Goal: Task Accomplishment & Management: Manage account settings

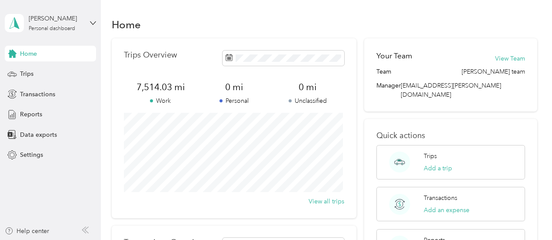
click at [14, 101] on section "[PERSON_NAME] Personal dashboard Home Trips Transactions Reports Data exports S…" at bounding box center [274, 120] width 548 height 240
click at [29, 74] on span "Trips" at bounding box center [26, 73] width 13 height 9
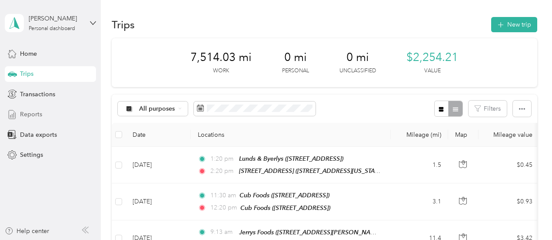
click at [35, 114] on span "Reports" at bounding box center [31, 114] width 22 height 9
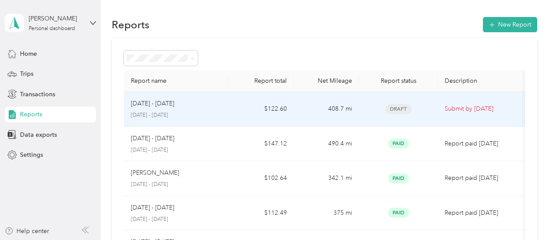
click at [163, 103] on p "[DATE] - [DATE]" at bounding box center [152, 104] width 43 height 10
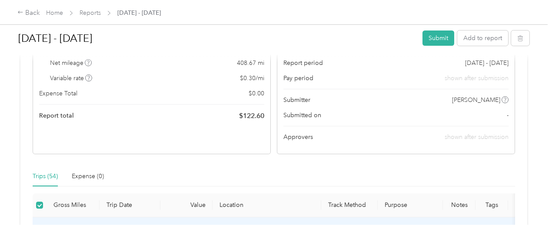
scroll to position [70, 0]
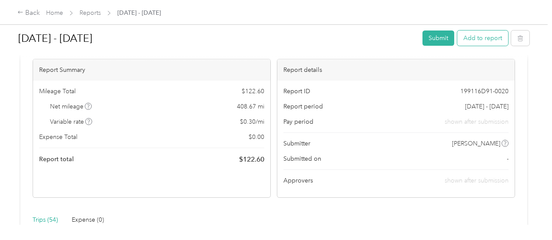
click at [482, 32] on button "Add to report" at bounding box center [482, 37] width 51 height 15
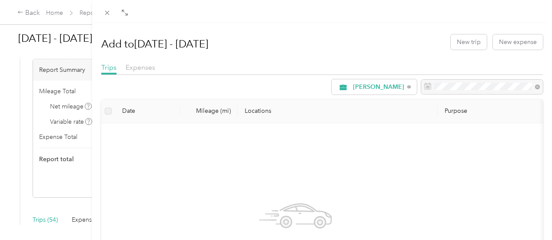
click at [26, 11] on div "Add to [DATE] - [DATE] New trip New expense Trips Expenses [PERSON_NAME] Date M…" at bounding box center [276, 120] width 552 height 240
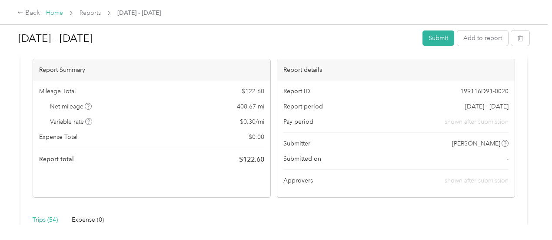
click at [59, 12] on link "Home" at bounding box center [54, 12] width 17 height 7
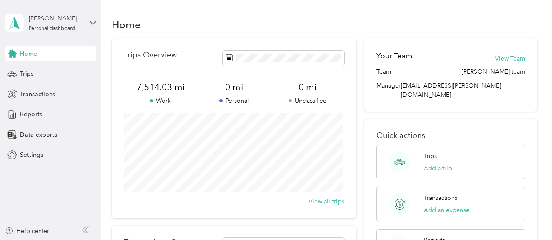
click at [29, 54] on span "Home" at bounding box center [28, 53] width 17 height 9
click at [30, 73] on span "Trips" at bounding box center [26, 73] width 13 height 9
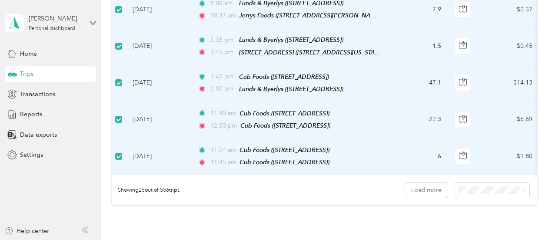
scroll to position [910, 0]
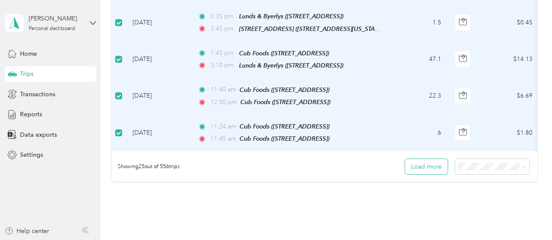
click at [416, 159] on button "Load more" at bounding box center [426, 166] width 43 height 15
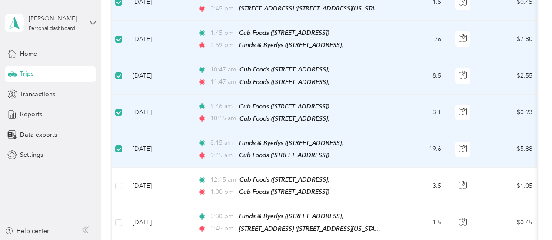
scroll to position [1171, 0]
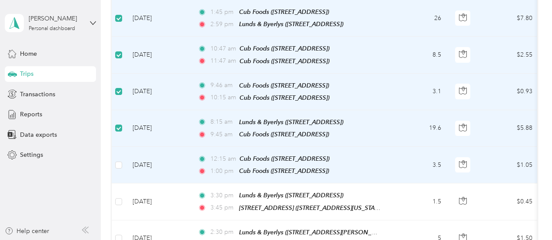
click at [121, 147] on td at bounding box center [119, 165] width 14 height 37
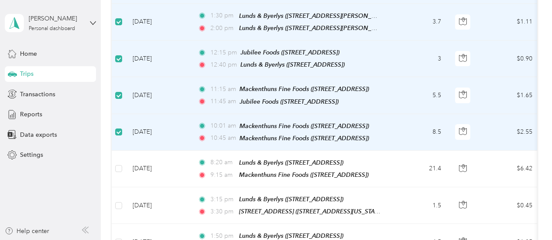
scroll to position [1432, 0]
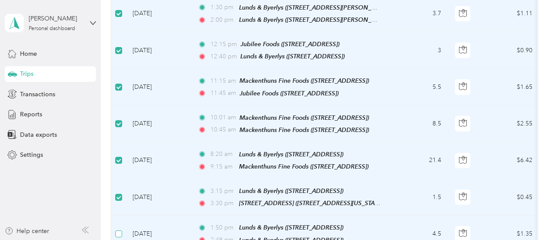
click at [121, 229] on label at bounding box center [118, 234] width 7 height 10
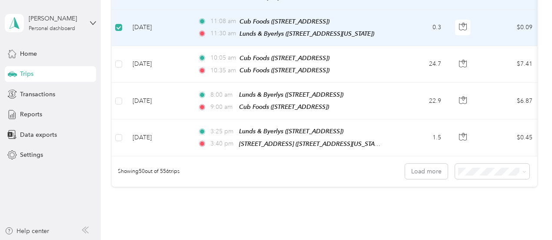
scroll to position [1823, 0]
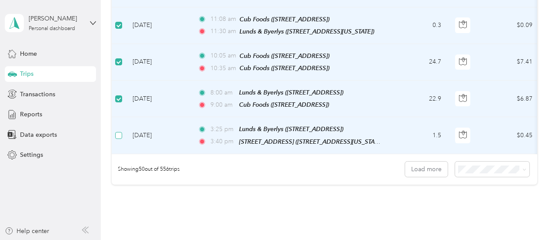
click at [121, 130] on label at bounding box center [118, 135] width 7 height 10
click at [411, 161] on button "Load more" at bounding box center [426, 168] width 43 height 15
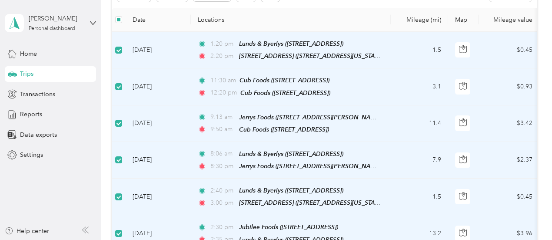
scroll to position [40, 0]
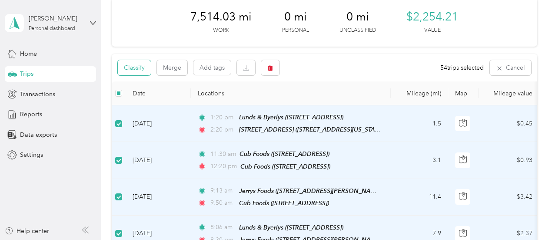
click at [132, 64] on button "Classify" at bounding box center [134, 67] width 33 height 15
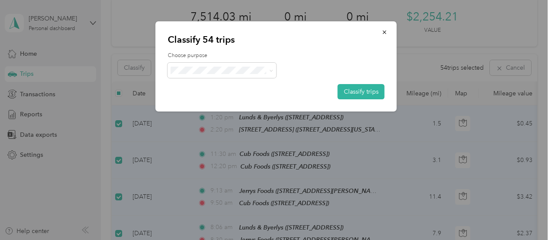
click at [204, 86] on span "[PERSON_NAME]" at bounding box center [229, 84] width 81 height 9
click at [357, 88] on button "Classify trips" at bounding box center [361, 91] width 47 height 15
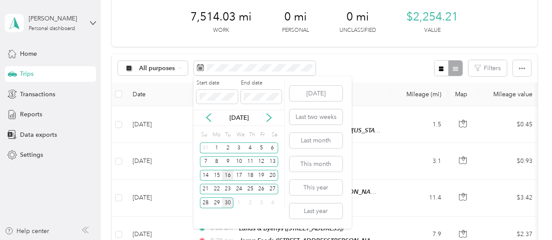
click at [228, 175] on div "16" at bounding box center [227, 175] width 11 height 11
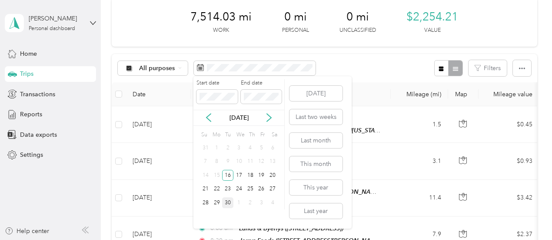
click at [230, 200] on div "30" at bounding box center [227, 202] width 11 height 11
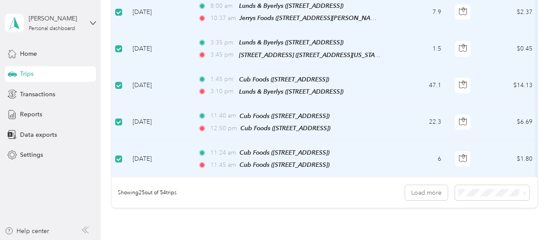
scroll to position [954, 0]
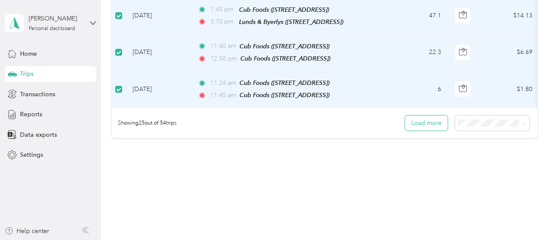
click at [431, 115] on button "Load more" at bounding box center [426, 122] width 43 height 15
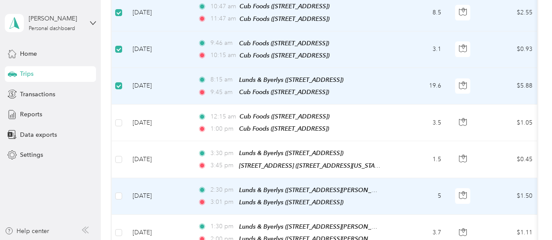
scroll to position [1215, 0]
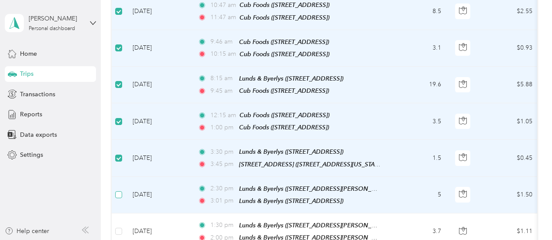
click at [120, 190] on label at bounding box center [118, 195] width 7 height 10
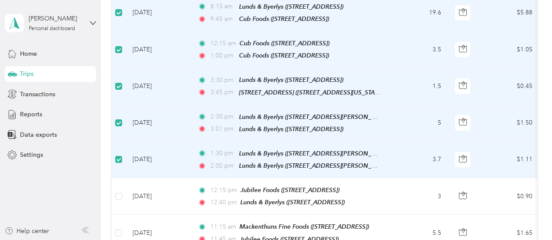
scroll to position [1345, 0]
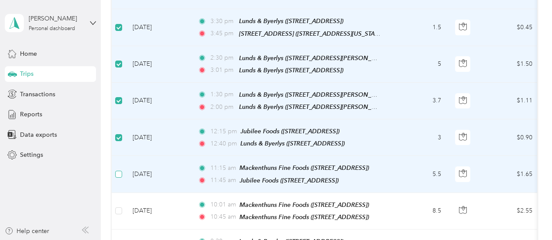
click at [120, 169] on label at bounding box center [118, 174] width 7 height 10
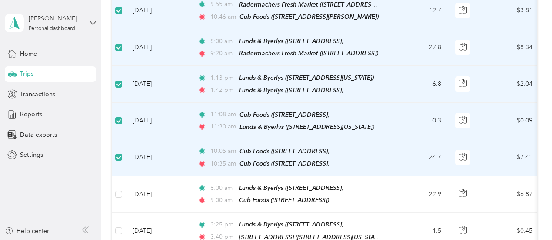
scroll to position [1736, 0]
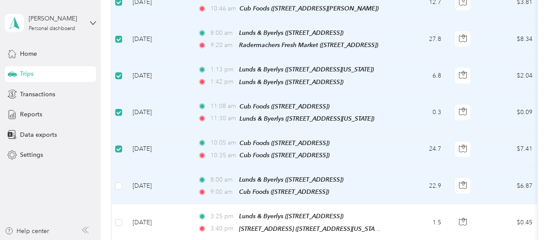
click at [113, 167] on td at bounding box center [119, 185] width 14 height 37
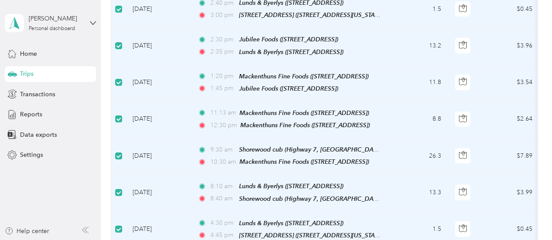
scroll to position [0, 0]
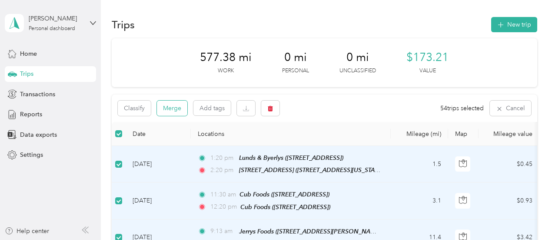
click at [171, 107] on button "Merge" at bounding box center [172, 107] width 30 height 15
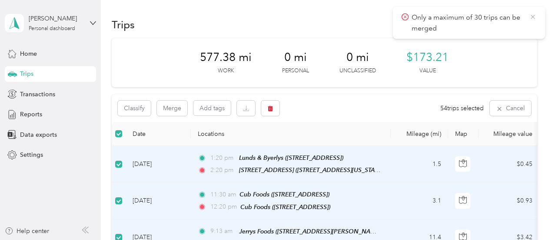
click at [532, 14] on icon at bounding box center [533, 17] width 7 height 8
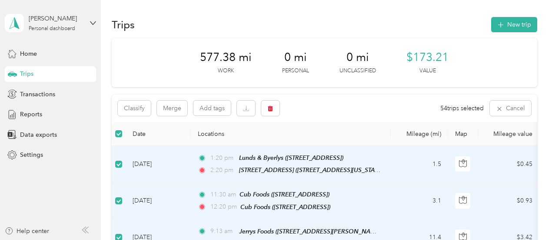
click at [25, 71] on span "Trips" at bounding box center [26, 73] width 13 height 9
click at [26, 112] on span "Reports" at bounding box center [31, 114] width 22 height 9
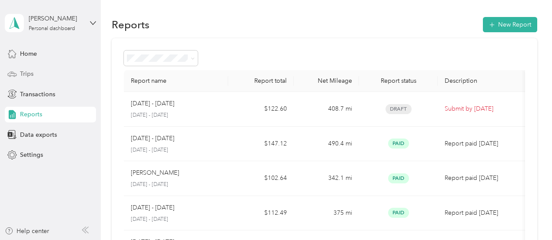
click at [28, 72] on span "Trips" at bounding box center [26, 73] width 13 height 9
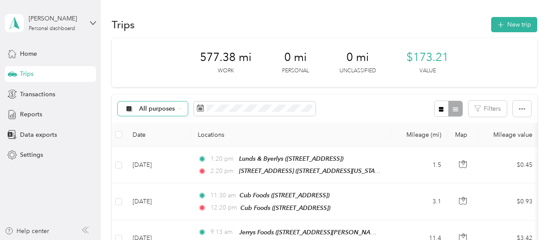
click at [180, 106] on div "All purposes" at bounding box center [153, 108] width 70 height 15
click at [153, 155] on span "[PERSON_NAME]" at bounding box center [165, 154] width 51 height 9
click at [454, 108] on div at bounding box center [448, 108] width 28 height 16
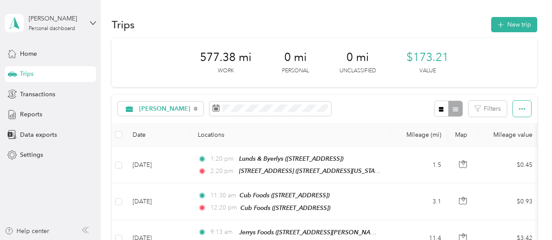
click at [521, 108] on icon "button" at bounding box center [522, 109] width 6 height 6
click at [514, 123] on span "Select all" at bounding box center [510, 124] width 24 height 7
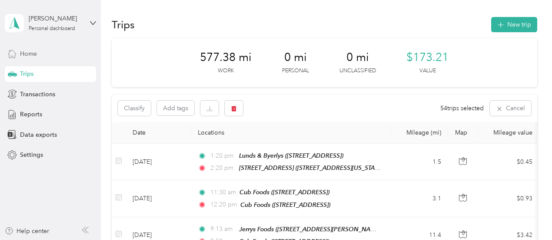
click at [24, 53] on span "Home" at bounding box center [28, 53] width 17 height 9
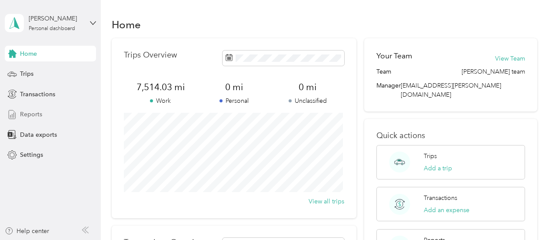
click at [35, 113] on span "Reports" at bounding box center [31, 114] width 22 height 9
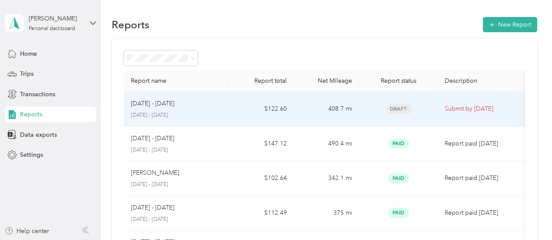
click at [168, 101] on p "[DATE] - [DATE]" at bounding box center [152, 104] width 43 height 10
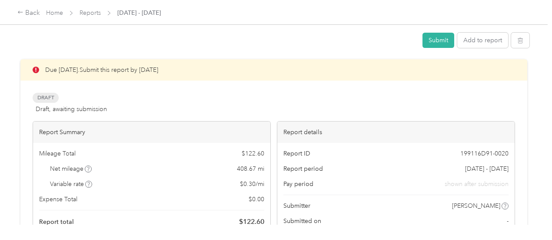
click at [168, 103] on div "Draft Draft, awaiting submission View activity & comments" at bounding box center [274, 103] width 483 height 21
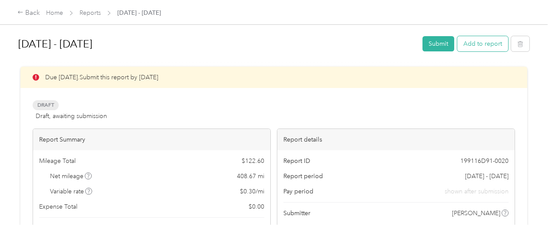
click at [490, 42] on button "Add to report" at bounding box center [482, 43] width 51 height 15
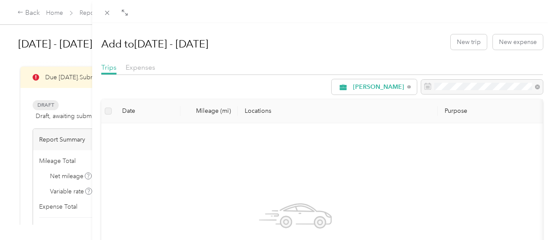
click at [224, 137] on div "No work trips found in this report period." at bounding box center [295, 233] width 375 height 207
click at [61, 114] on div "Add to [DATE] - [DATE] New trip New expense Trips Expenses [PERSON_NAME] Date M…" at bounding box center [276, 120] width 552 height 240
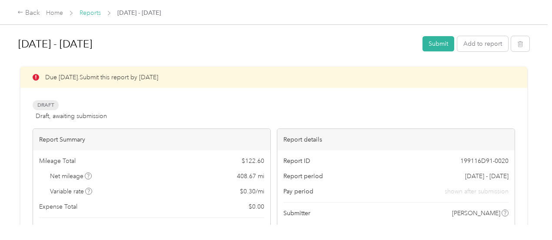
click at [97, 13] on link "Reports" at bounding box center [90, 12] width 21 height 7
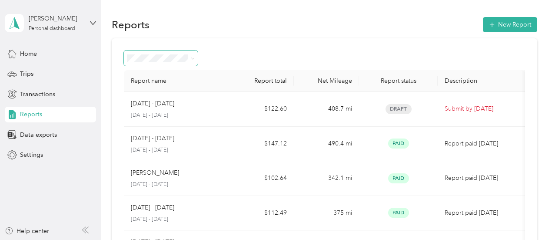
click at [194, 57] on icon at bounding box center [193, 59] width 4 height 4
click at [23, 72] on span "Trips" at bounding box center [26, 73] width 13 height 9
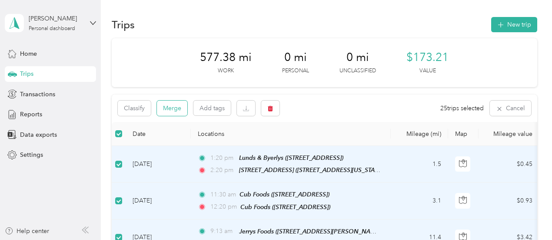
click at [173, 105] on button "Merge" at bounding box center [172, 107] width 30 height 15
click at [173, 108] on button "Merge" at bounding box center [172, 107] width 30 height 15
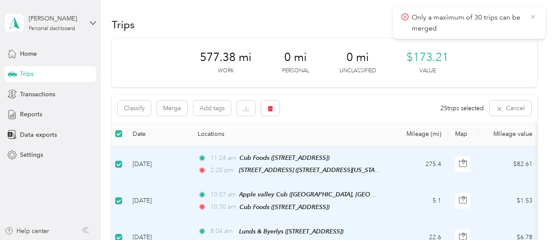
click at [531, 17] on icon at bounding box center [533, 17] width 7 height 8
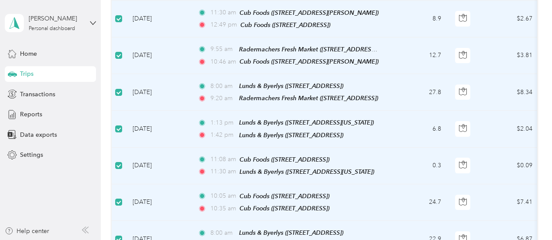
scroll to position [913, 0]
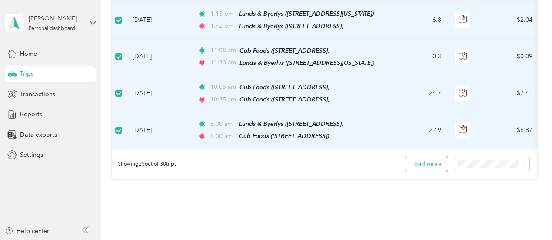
click at [415, 156] on button "Load more" at bounding box center [426, 163] width 43 height 15
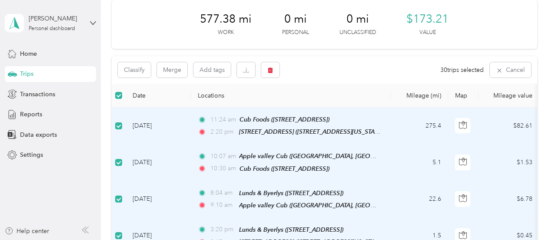
scroll to position [0, 0]
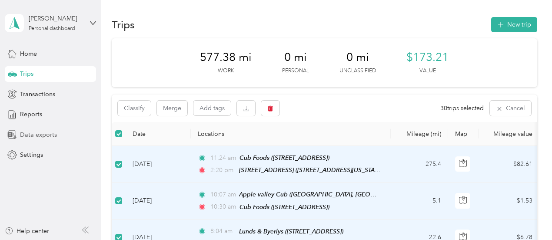
click at [32, 133] on span "Data exports" at bounding box center [38, 134] width 37 height 9
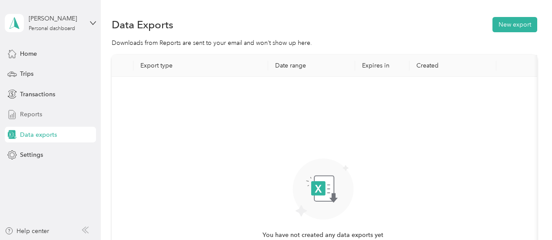
click at [34, 113] on span "Reports" at bounding box center [31, 114] width 22 height 9
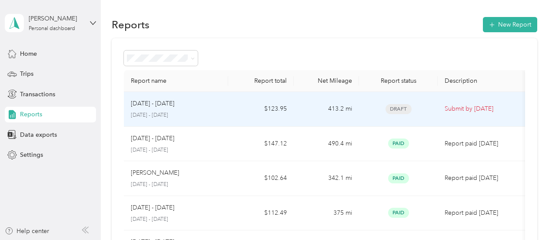
click at [404, 107] on span "Draft" at bounding box center [399, 109] width 26 height 10
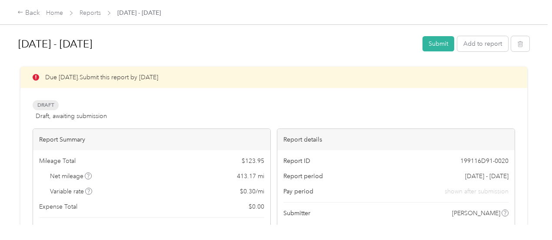
click at [49, 107] on span "Draft" at bounding box center [46, 105] width 26 height 10
click at [477, 45] on button "Add to report" at bounding box center [482, 43] width 51 height 15
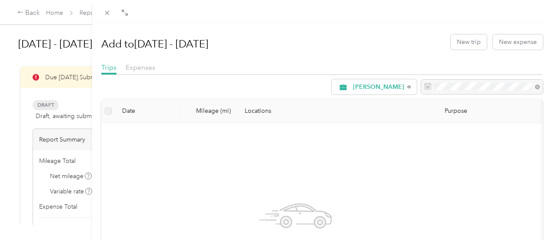
click at [89, 11] on div "Add to [DATE] - [DATE] New trip New expense Trips Expenses [PERSON_NAME] Date M…" at bounding box center [276, 120] width 552 height 240
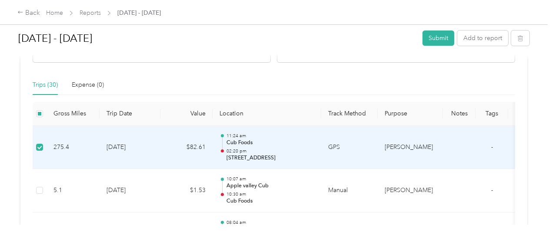
scroll to position [217, 0]
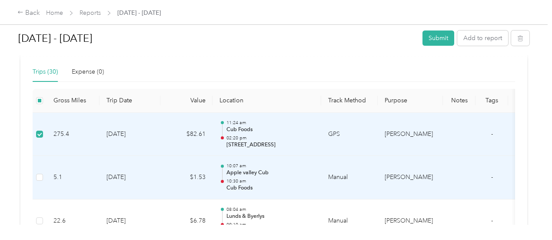
click at [37, 171] on td at bounding box center [40, 177] width 14 height 43
click at [43, 169] on td at bounding box center [40, 177] width 14 height 43
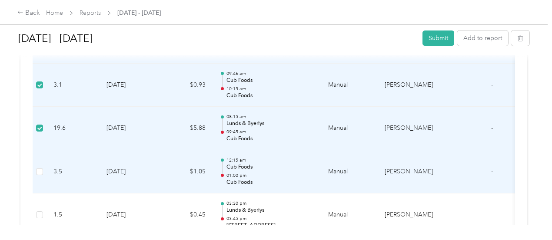
scroll to position [565, 0]
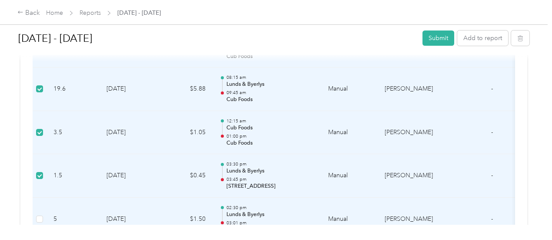
click at [34, 215] on td at bounding box center [40, 218] width 14 height 43
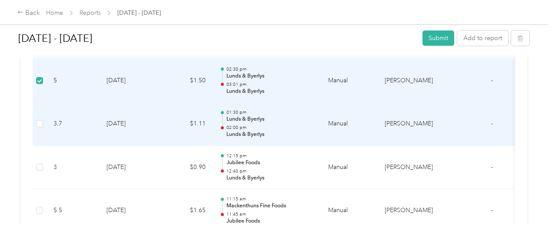
scroll to position [696, 0]
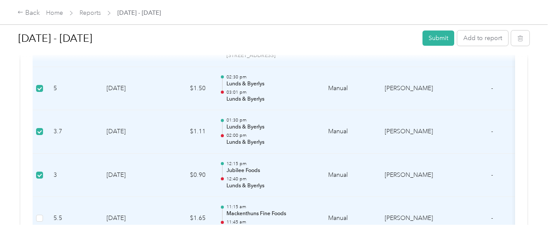
click at [42, 219] on div "[DATE] - [DATE] Submit Add to report Due [DATE]. Submit this report by [DATE] D…" at bounding box center [274, 112] width 548 height 224
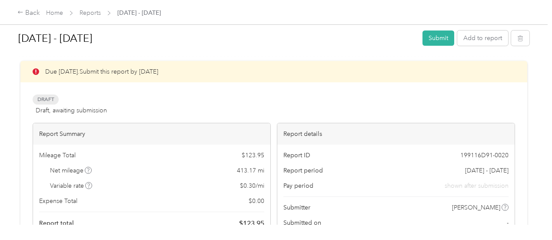
scroll to position [0, 0]
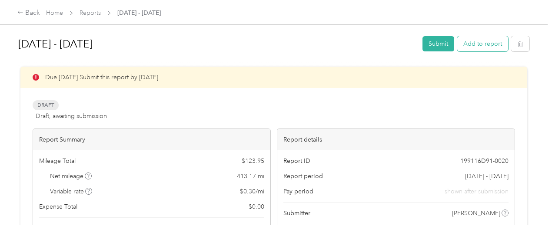
click at [473, 43] on button "Add to report" at bounding box center [482, 43] width 51 height 15
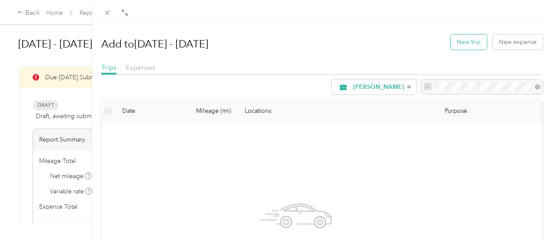
click at [455, 42] on button "New trip" at bounding box center [469, 41] width 36 height 15
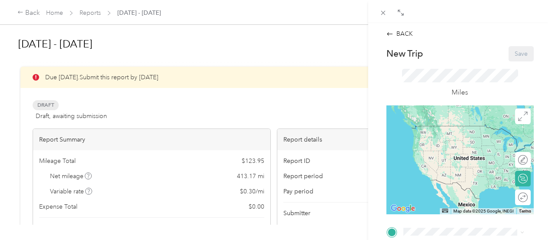
click at [94, 11] on div "BACK New Trip Save This trip cannot be edited because it is either under review…" at bounding box center [276, 120] width 552 height 240
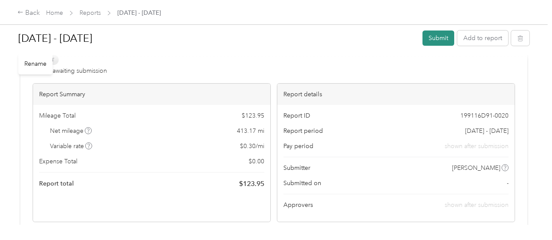
scroll to position [43, 0]
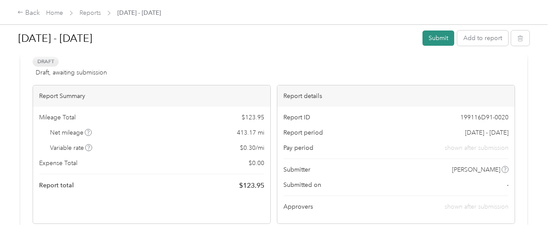
click at [437, 35] on button "Submit" at bounding box center [439, 37] width 32 height 15
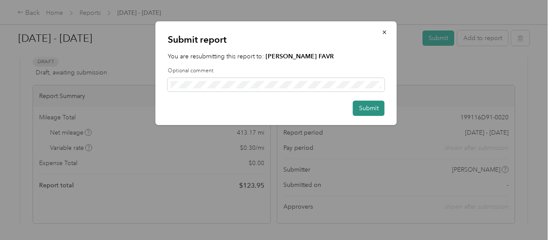
click at [364, 106] on button "Submit" at bounding box center [369, 107] width 32 height 15
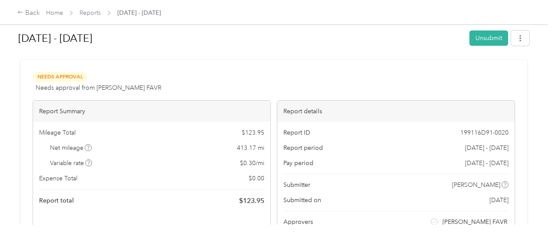
scroll to position [0, 0]
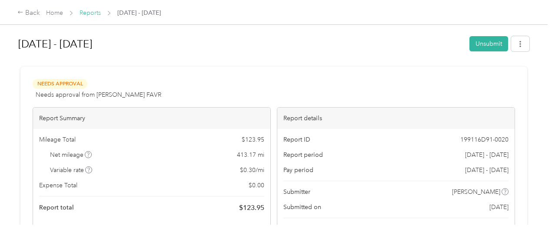
click at [87, 9] on link "Reports" at bounding box center [90, 12] width 21 height 7
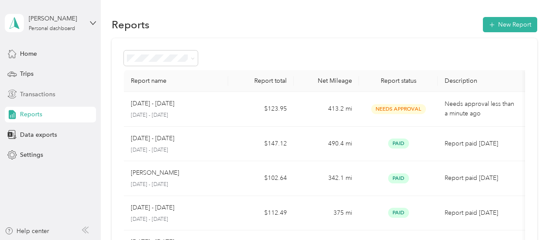
click at [38, 90] on span "Transactions" at bounding box center [37, 94] width 35 height 9
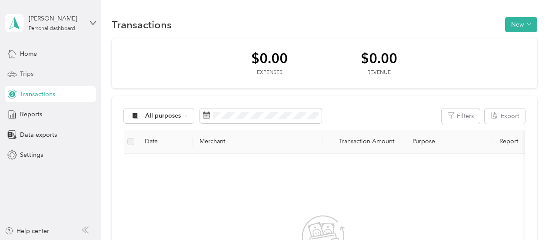
click at [23, 71] on span "Trips" at bounding box center [26, 73] width 13 height 9
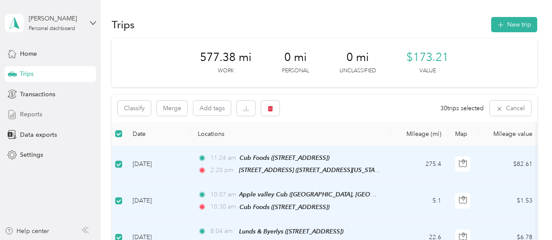
click at [25, 114] on span "Reports" at bounding box center [31, 114] width 22 height 9
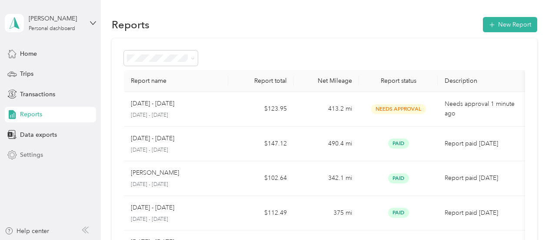
click at [29, 154] on span "Settings" at bounding box center [31, 154] width 23 height 9
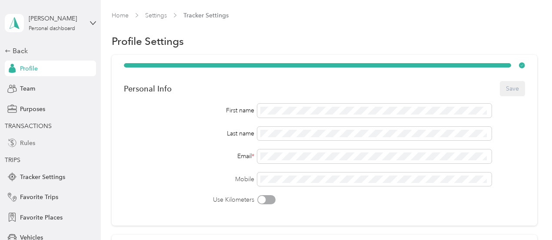
click at [27, 142] on span "Rules" at bounding box center [27, 142] width 15 height 9
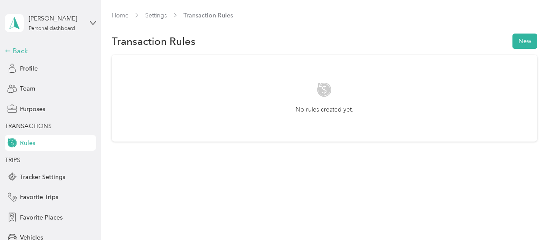
click at [17, 46] on div "Back" at bounding box center [48, 51] width 87 height 10
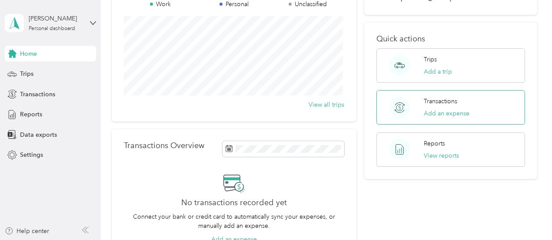
scroll to position [130, 0]
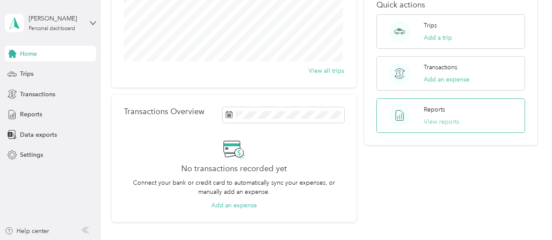
click at [442, 117] on button "View reports" at bounding box center [441, 121] width 35 height 9
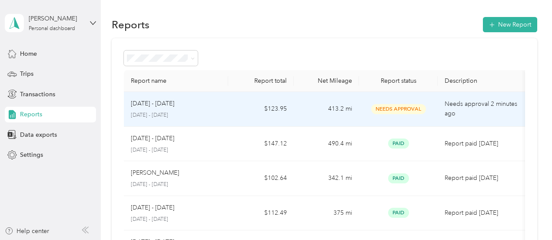
click at [164, 103] on p "[DATE] - [DATE]" at bounding box center [152, 104] width 43 height 10
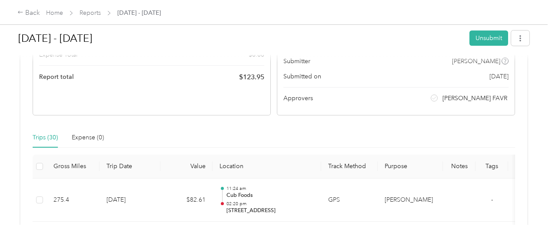
scroll to position [174, 0]
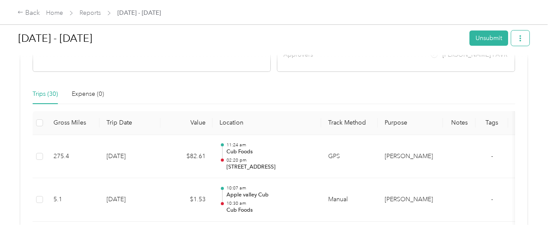
click at [520, 39] on icon "button" at bounding box center [521, 38] width 2 height 6
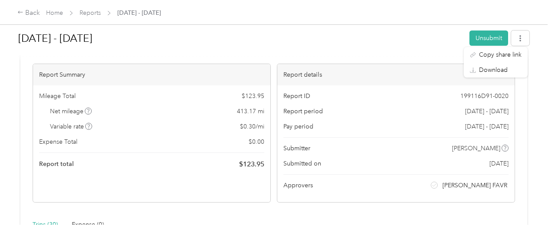
scroll to position [0, 0]
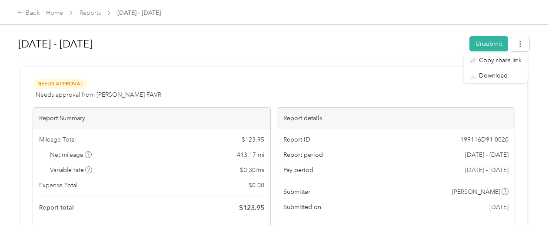
click at [428, 45] on h1 "[DATE] - [DATE]" at bounding box center [240, 43] width 445 height 21
click at [341, 48] on h1 "[DATE] - [DATE]" at bounding box center [240, 43] width 445 height 21
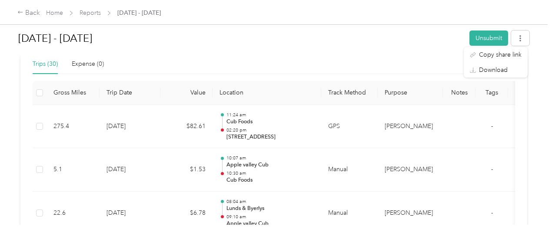
scroll to position [217, 0]
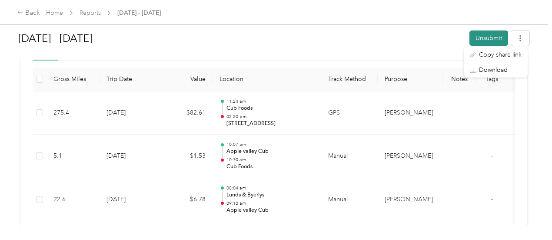
click at [484, 37] on button "Unsubmit" at bounding box center [489, 37] width 39 height 15
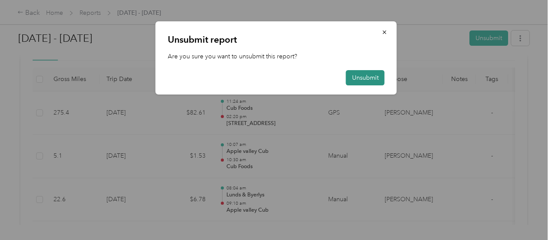
click at [362, 77] on button "Unsubmit" at bounding box center [365, 77] width 39 height 15
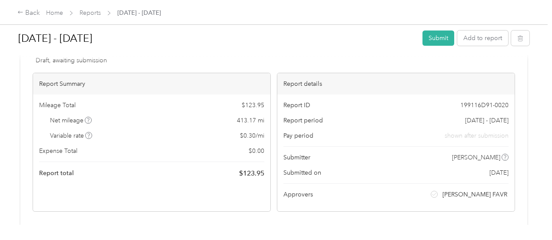
scroll to position [0, 0]
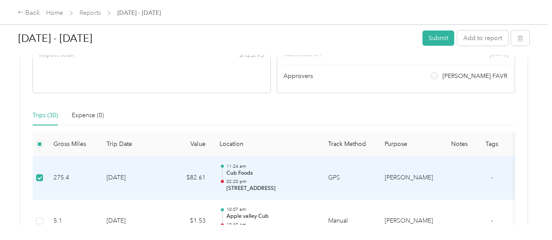
scroll to position [217, 0]
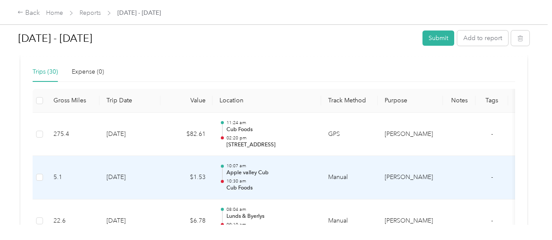
click at [38, 170] on td at bounding box center [40, 177] width 14 height 43
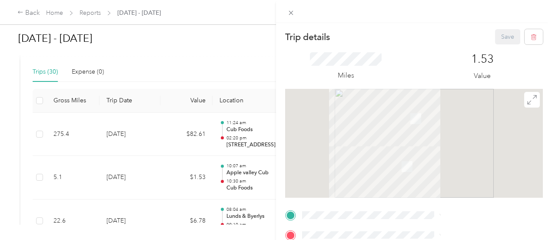
click at [40, 179] on div "Trip details Save This trip cannot be edited because it is either under review,…" at bounding box center [276, 120] width 552 height 240
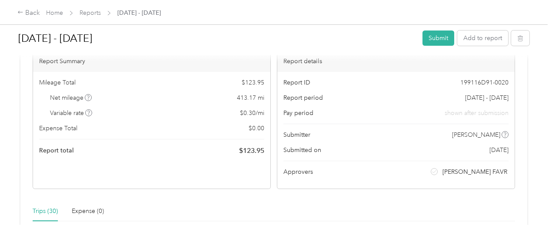
scroll to position [35, 0]
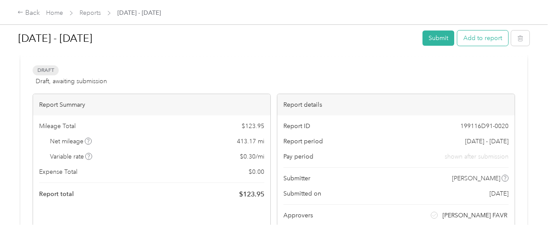
click at [487, 39] on button "Add to report" at bounding box center [482, 37] width 51 height 15
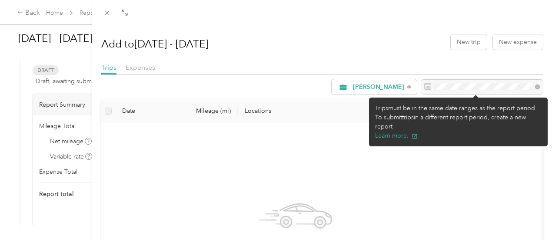
click at [446, 86] on div at bounding box center [482, 87] width 122 height 15
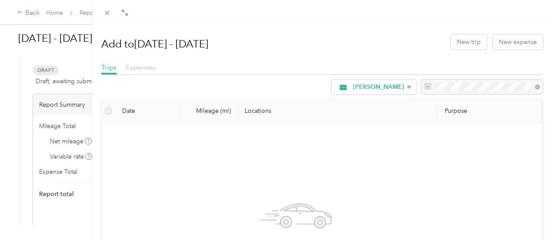
click at [155, 70] on span "Expenses" at bounding box center [141, 67] width 30 height 8
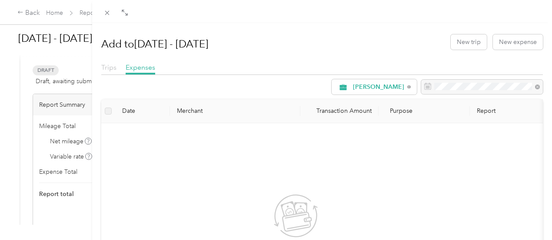
click at [117, 65] on span "Trips" at bounding box center [108, 67] width 15 height 8
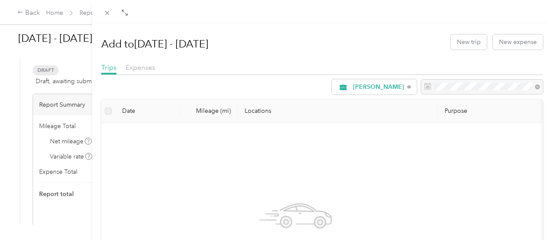
click at [66, 192] on div "Add to [DATE] - [DATE] New trip New expense Trips Expenses [PERSON_NAME] Date M…" at bounding box center [276, 120] width 552 height 240
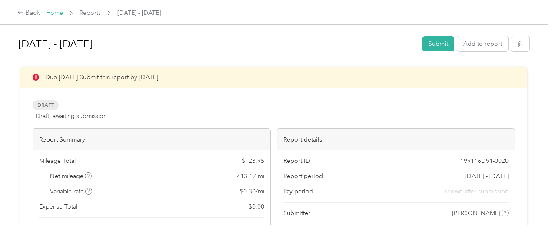
click at [60, 12] on link "Home" at bounding box center [54, 12] width 17 height 7
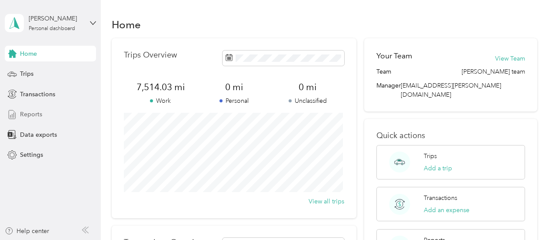
click at [28, 113] on span "Reports" at bounding box center [31, 114] width 22 height 9
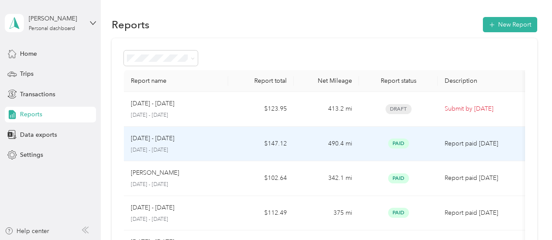
click at [278, 142] on td "$147.12" at bounding box center [260, 144] width 65 height 35
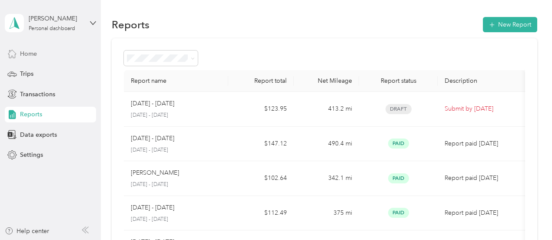
click at [27, 46] on div "Home" at bounding box center [50, 54] width 91 height 16
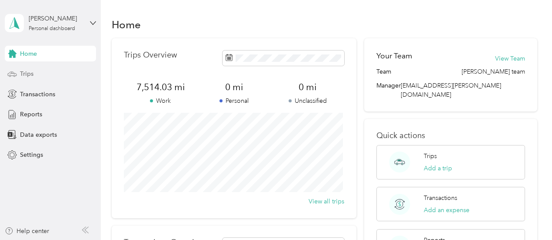
click at [29, 73] on span "Trips" at bounding box center [26, 73] width 13 height 9
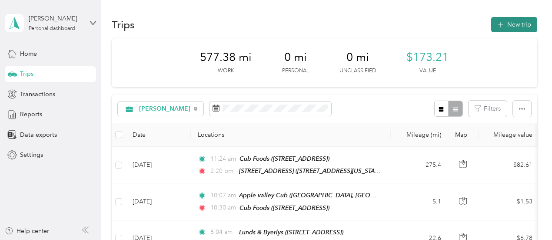
click at [518, 23] on button "New trip" at bounding box center [514, 24] width 46 height 15
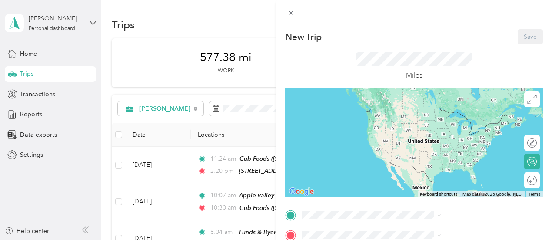
click at [114, 135] on div "New Trip Save This trip cannot be edited because it is either under review, app…" at bounding box center [276, 120] width 552 height 240
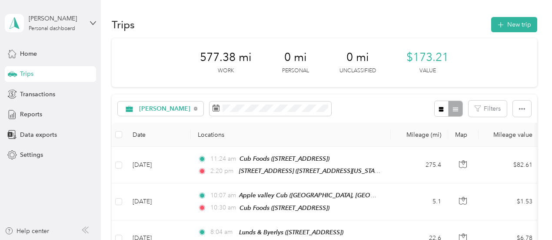
click at [115, 135] on th at bounding box center [119, 135] width 14 height 24
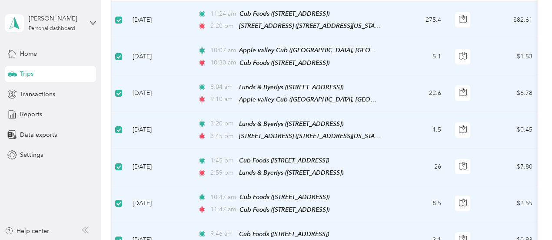
scroll to position [84, 0]
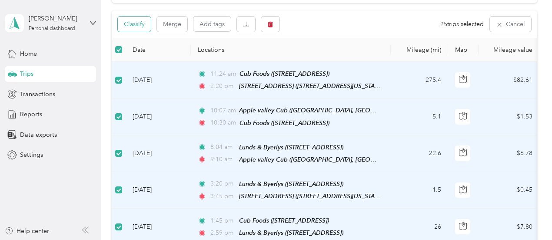
click at [140, 23] on button "Classify" at bounding box center [134, 24] width 33 height 15
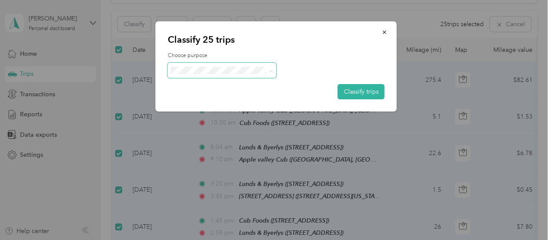
click at [270, 69] on icon at bounding box center [271, 71] width 4 height 4
click at [198, 86] on span "[PERSON_NAME]" at bounding box center [229, 86] width 81 height 9
click at [355, 90] on button "Classify trips" at bounding box center [361, 91] width 47 height 15
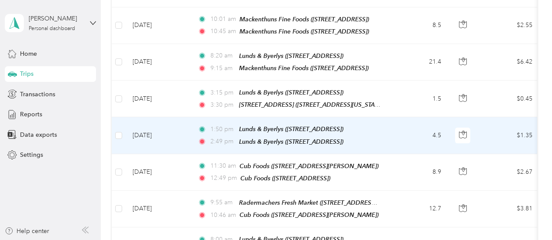
scroll to position [870, 0]
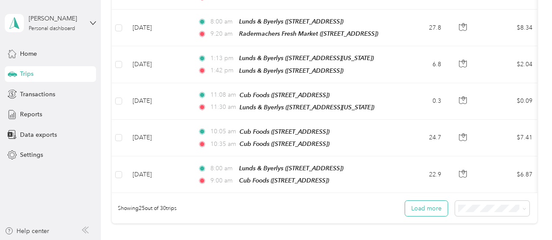
click at [423, 200] on button "Load more" at bounding box center [426, 207] width 43 height 15
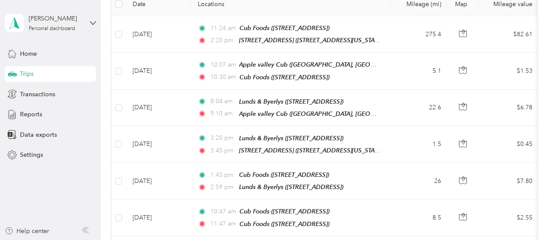
scroll to position [0, 0]
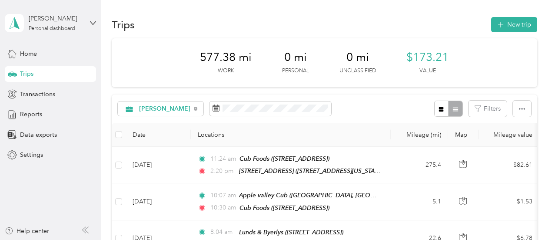
click at [119, 128] on th at bounding box center [119, 135] width 14 height 24
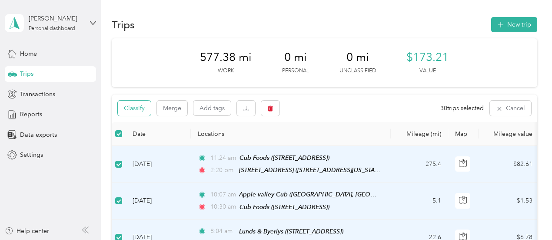
click at [138, 106] on button "Classify" at bounding box center [134, 107] width 33 height 15
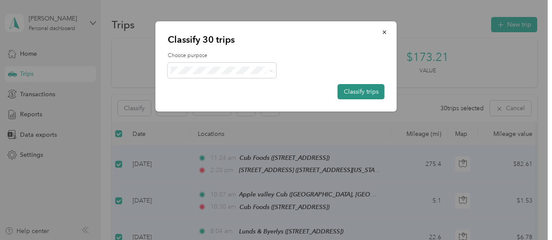
click at [366, 87] on button "Classify trips" at bounding box center [361, 91] width 47 height 15
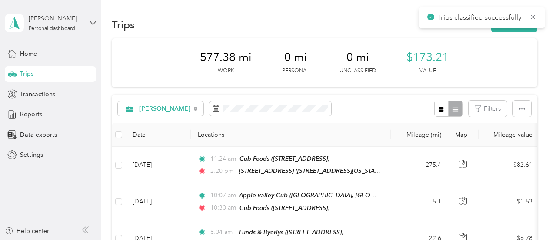
click at [493, 16] on p "Trips classified successfully" at bounding box center [480, 17] width 86 height 11
click at [532, 14] on icon at bounding box center [533, 17] width 7 height 8
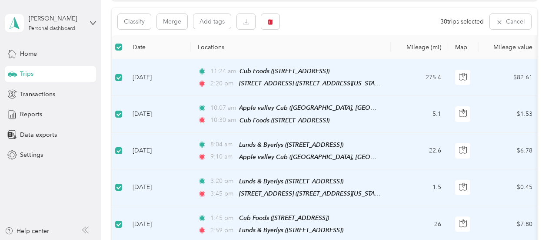
scroll to position [87, 0]
click at [30, 113] on span "Reports" at bounding box center [31, 114] width 22 height 9
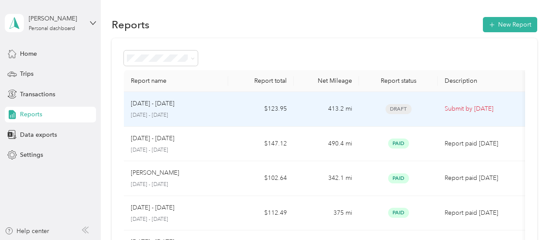
click at [270, 107] on td "$123.95" at bounding box center [260, 109] width 65 height 35
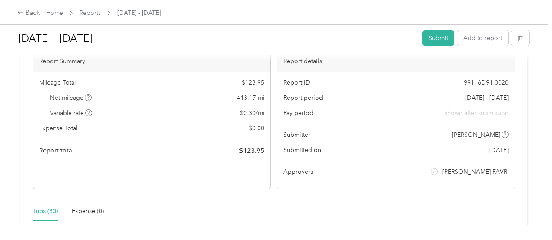
scroll to position [35, 0]
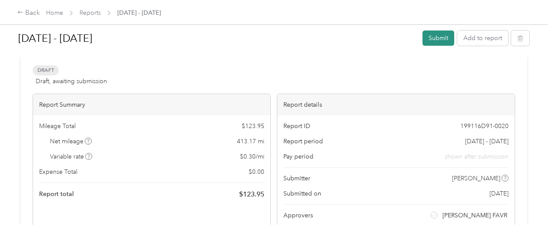
click at [439, 40] on button "Submit" at bounding box center [439, 37] width 32 height 15
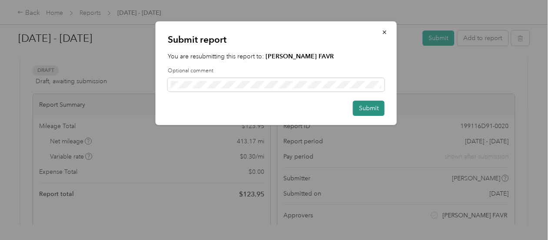
click at [367, 107] on button "Submit" at bounding box center [369, 107] width 32 height 15
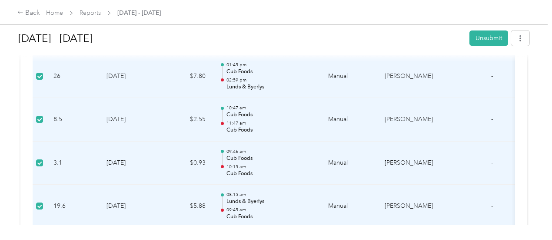
scroll to position [435, 0]
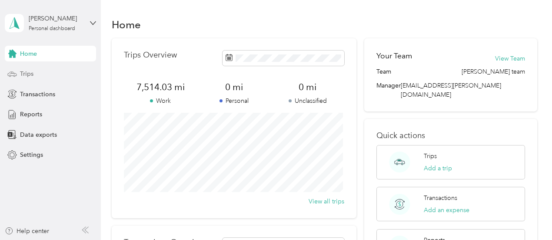
click at [26, 73] on span "Trips" at bounding box center [26, 73] width 13 height 9
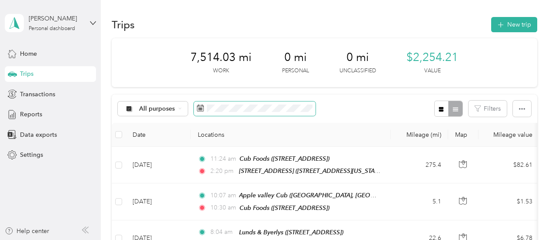
click at [197, 110] on icon at bounding box center [200, 107] width 7 height 7
click at [201, 104] on icon at bounding box center [200, 107] width 7 height 7
click at [30, 94] on span "Transactions" at bounding box center [37, 94] width 35 height 9
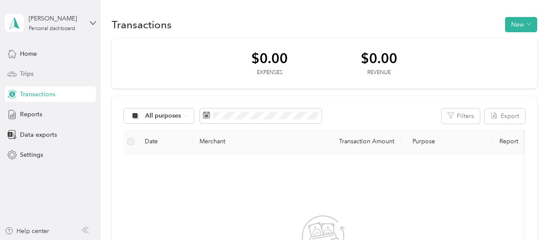
click at [28, 70] on span "Trips" at bounding box center [26, 73] width 13 height 9
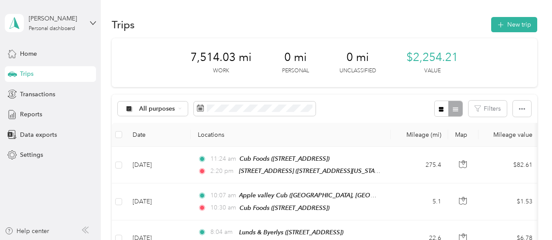
click at [16, 73] on icon at bounding box center [12, 73] width 9 height 4
click at [24, 114] on span "Reports" at bounding box center [31, 114] width 22 height 9
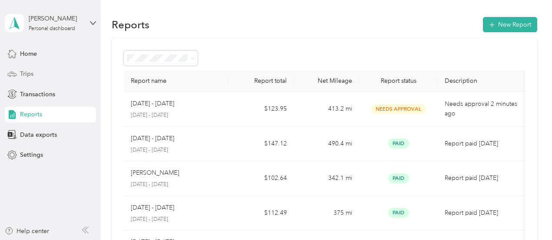
click at [34, 70] on div "Trips" at bounding box center [50, 74] width 91 height 16
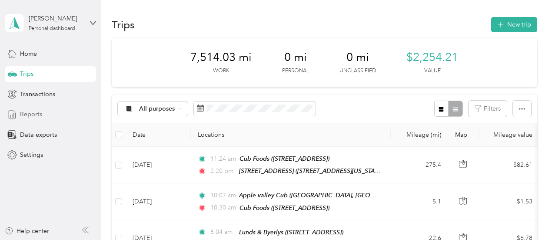
click at [32, 115] on span "Reports" at bounding box center [31, 114] width 22 height 9
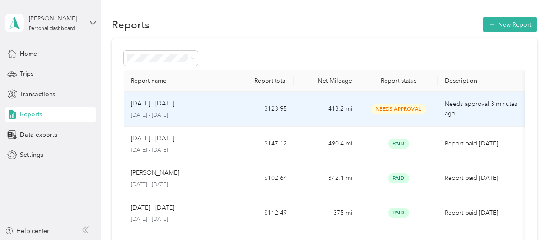
click at [154, 101] on p "[DATE] - [DATE]" at bounding box center [152, 104] width 43 height 10
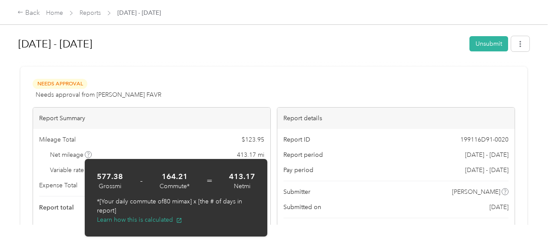
click at [281, 231] on div "Back Home Reports Sep 16 - 30, 2025 Sep 16 - 30, 2025 Unsubmit Needs Approval N…" at bounding box center [274, 120] width 548 height 240
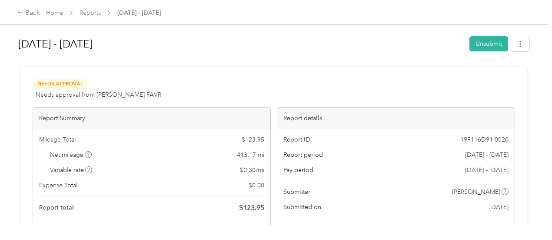
click at [138, 160] on div "Mileage Total $ 123.95 Net mileage 413.17 mi Variable rate $ 0.30 / mi Expense …" at bounding box center [151, 174] width 237 height 90
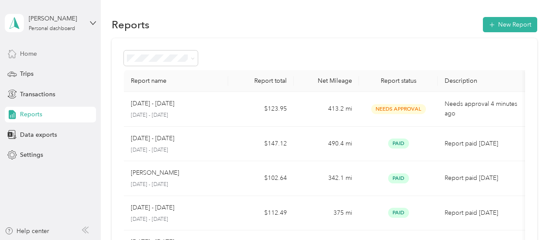
click at [25, 51] on span "Home" at bounding box center [28, 53] width 17 height 9
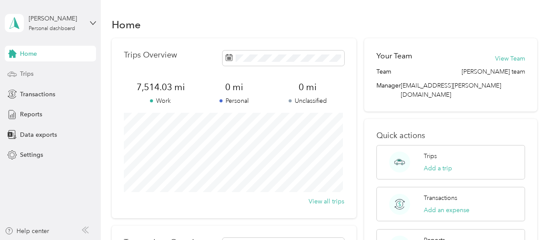
click at [24, 75] on span "Trips" at bounding box center [26, 73] width 13 height 9
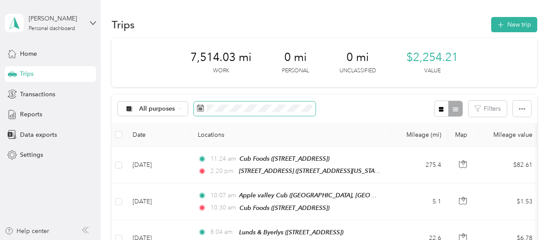
click at [201, 107] on rect at bounding box center [201, 107] width 1 height 1
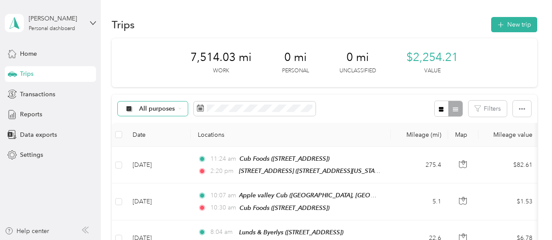
click at [151, 106] on span "All purposes" at bounding box center [157, 109] width 36 height 6
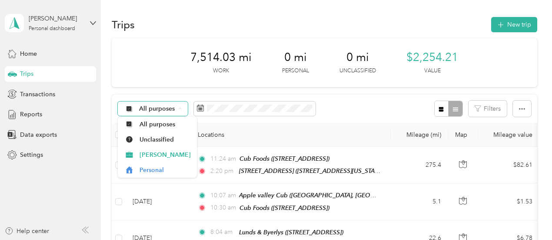
click at [160, 110] on span "All purposes" at bounding box center [157, 109] width 36 height 6
click at [130, 107] on icon at bounding box center [129, 108] width 6 height 6
click at [131, 107] on icon at bounding box center [129, 108] width 6 height 6
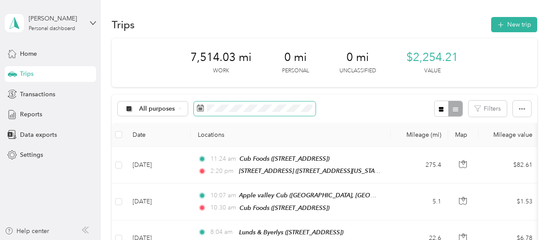
click at [199, 112] on span at bounding box center [200, 108] width 7 height 9
click at [30, 53] on span "Home" at bounding box center [28, 53] width 17 height 9
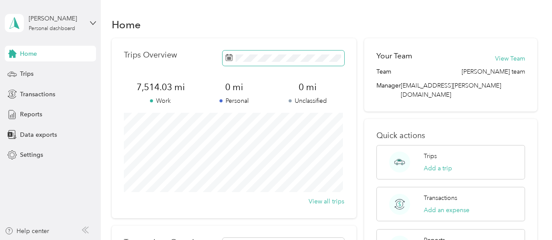
click at [228, 57] on icon at bounding box center [229, 57] width 7 height 7
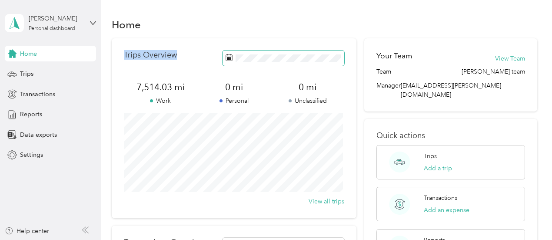
click at [228, 57] on icon at bounding box center [229, 57] width 7 height 7
click at [192, 53] on div "Trips Overview" at bounding box center [234, 57] width 221 height 15
click at [299, 71] on div "Trips Overview 7,514.03 mi Work 0 mi Personal 0 mi Unclassified View all trips" at bounding box center [234, 128] width 245 height 180
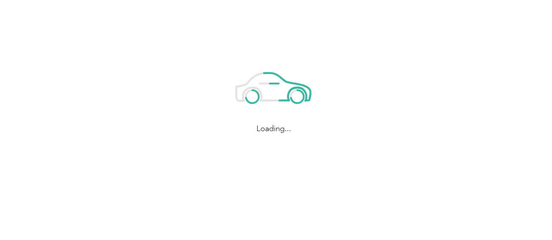
click at [299, 71] on icon at bounding box center [274, 89] width 130 height 65
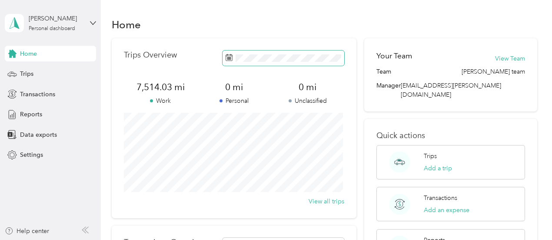
click at [226, 58] on icon at bounding box center [229, 57] width 7 height 7
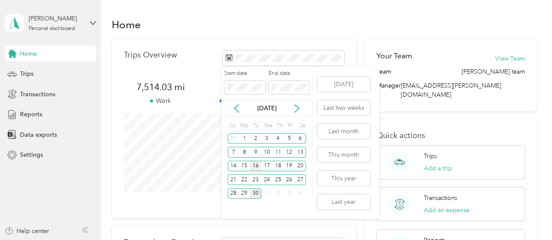
click at [259, 165] on div "16" at bounding box center [255, 165] width 11 height 11
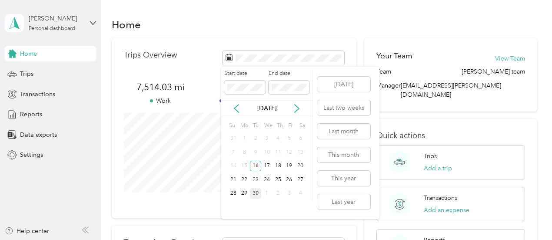
click at [258, 188] on div "30" at bounding box center [255, 193] width 11 height 11
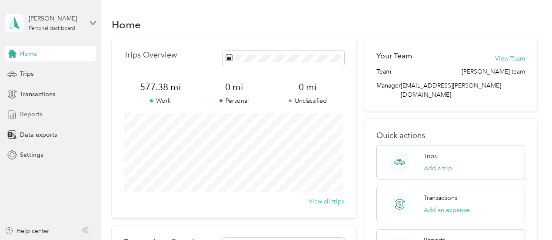
click at [37, 117] on span "Reports" at bounding box center [31, 114] width 22 height 9
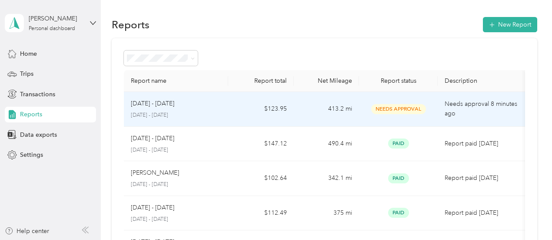
click at [161, 101] on p "[DATE] - [DATE]" at bounding box center [152, 104] width 43 height 10
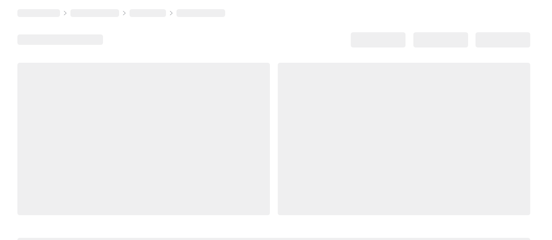
click at [161, 101] on div at bounding box center [143, 139] width 253 height 152
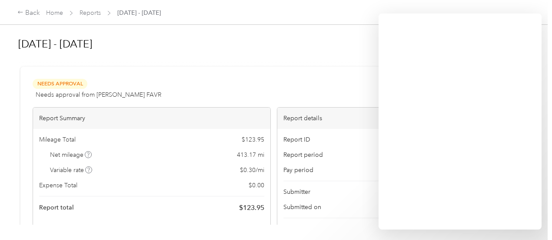
click at [218, 80] on div "Needs Approval Needs approval from Acosta FAVR View activity & comments" at bounding box center [274, 89] width 483 height 21
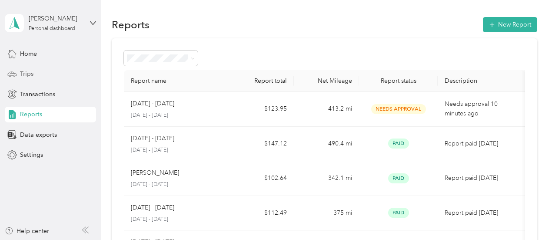
click at [31, 75] on span "Trips" at bounding box center [26, 73] width 13 height 9
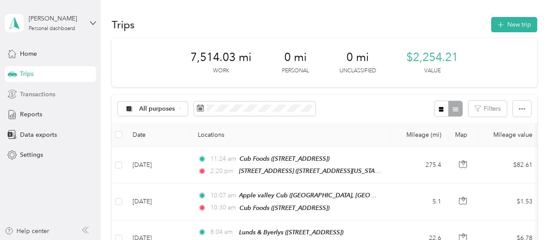
click at [39, 96] on span "Transactions" at bounding box center [37, 94] width 35 height 9
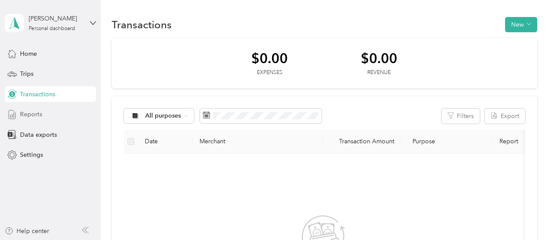
click at [24, 110] on span "Reports" at bounding box center [31, 114] width 22 height 9
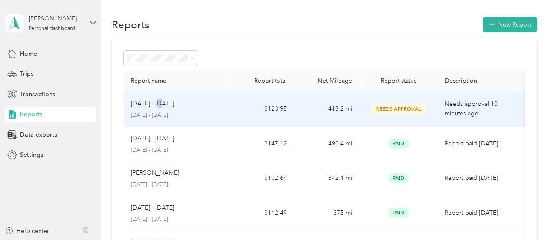
click at [161, 104] on p "[DATE] - [DATE]" at bounding box center [152, 104] width 43 height 10
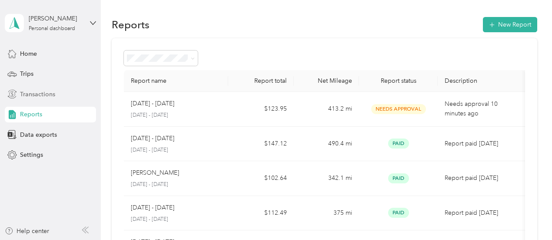
click at [27, 90] on span "Transactions" at bounding box center [37, 94] width 35 height 9
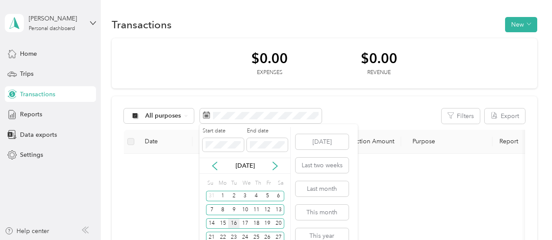
click at [233, 223] on div "16" at bounding box center [233, 223] width 11 height 11
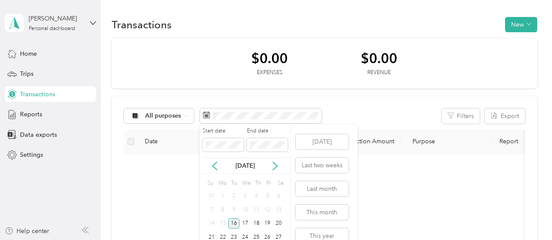
click at [236, 223] on div "16" at bounding box center [233, 223] width 11 height 11
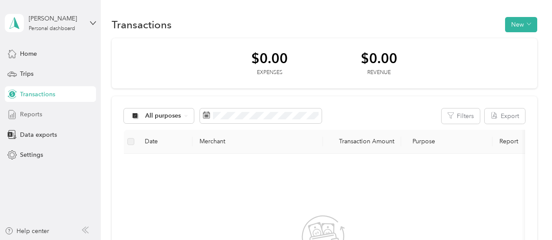
click at [33, 117] on span "Reports" at bounding box center [31, 114] width 22 height 9
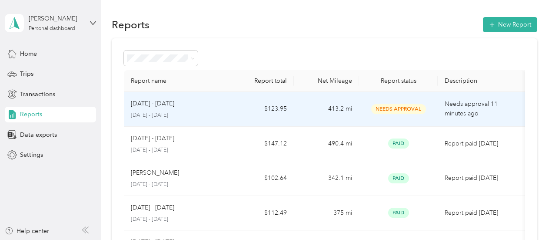
click at [164, 106] on p "[DATE] - [DATE]" at bounding box center [152, 104] width 43 height 10
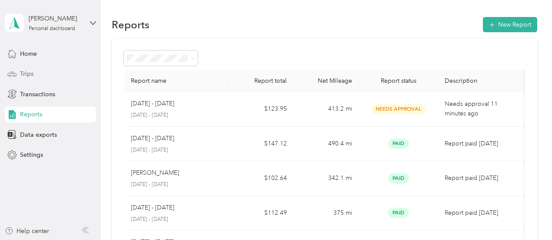
click at [32, 69] on div "Trips" at bounding box center [50, 74] width 91 height 16
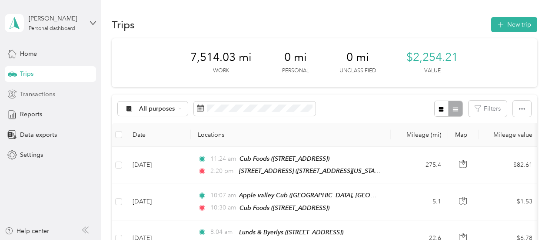
click at [34, 90] on span "Transactions" at bounding box center [37, 94] width 35 height 9
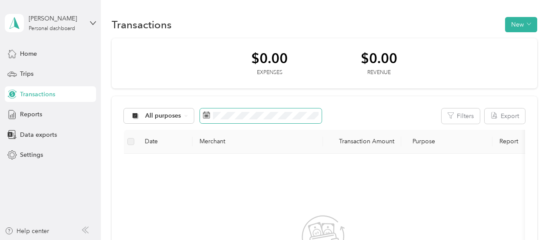
click at [207, 116] on icon at bounding box center [206, 114] width 7 height 7
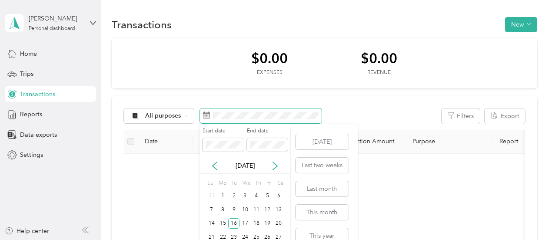
scroll to position [37, 0]
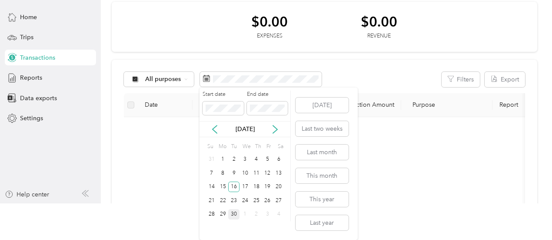
click at [233, 214] on div "30" at bounding box center [233, 214] width 11 height 11
click at [237, 212] on div "30" at bounding box center [233, 214] width 11 height 11
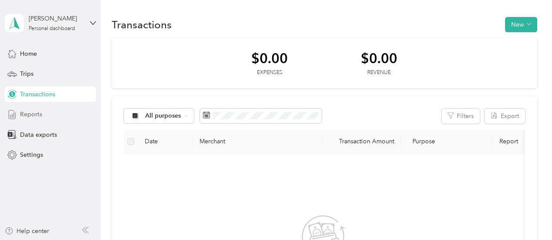
click at [33, 114] on span "Reports" at bounding box center [31, 114] width 22 height 9
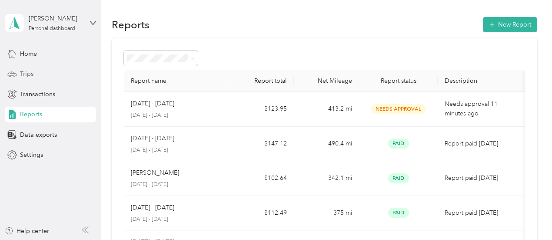
click at [22, 74] on span "Trips" at bounding box center [26, 73] width 13 height 9
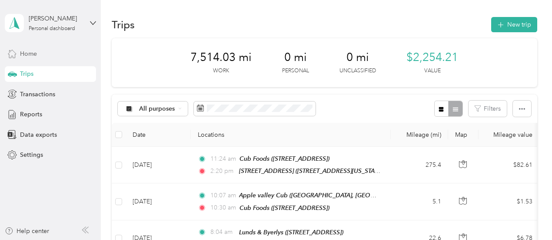
click at [26, 55] on span "Home" at bounding box center [28, 53] width 17 height 9
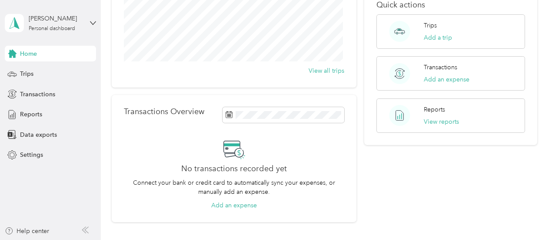
scroll to position [87, 0]
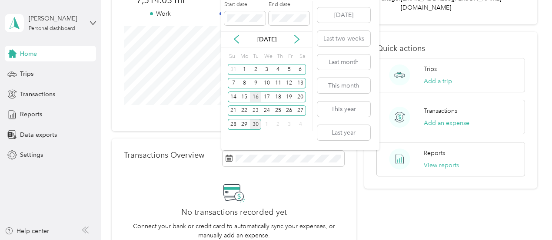
click at [260, 96] on div "16" at bounding box center [255, 96] width 11 height 11
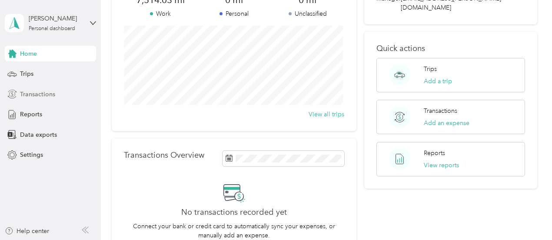
click at [40, 91] on div "Transactions" at bounding box center [50, 94] width 91 height 16
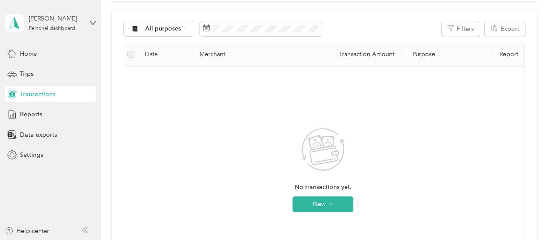
click at [40, 93] on span "Transactions" at bounding box center [37, 94] width 35 height 9
click at [25, 72] on span "Trips" at bounding box center [26, 73] width 13 height 9
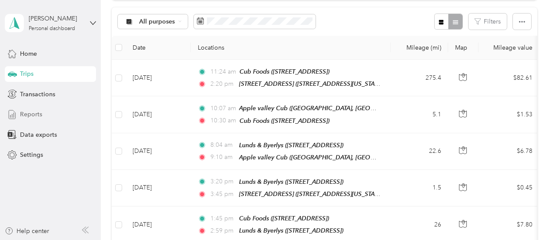
click at [28, 110] on span "Reports" at bounding box center [31, 114] width 22 height 9
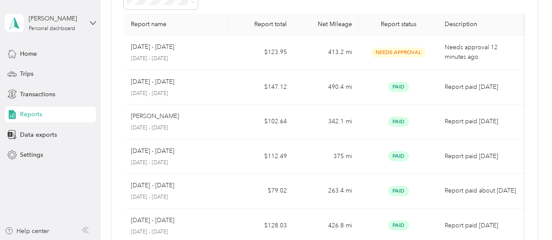
scroll to position [43, 0]
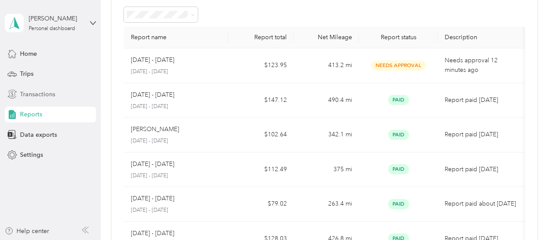
click at [37, 90] on span "Transactions" at bounding box center [37, 94] width 35 height 9
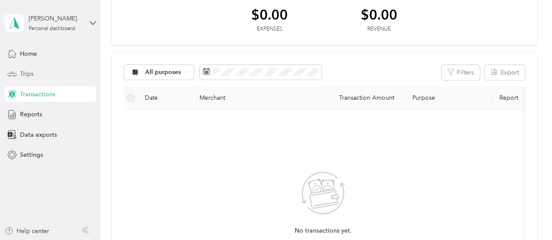
click at [28, 74] on span "Trips" at bounding box center [26, 73] width 13 height 9
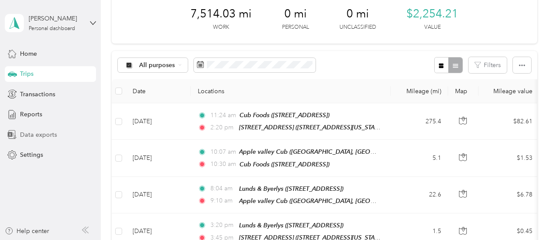
click at [25, 135] on span "Data exports" at bounding box center [38, 134] width 37 height 9
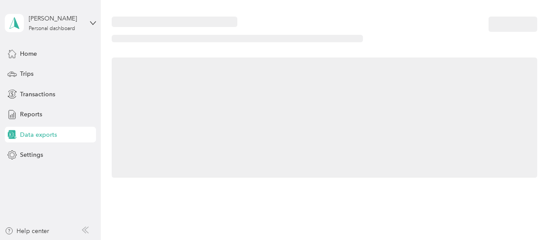
scroll to position [43, 0]
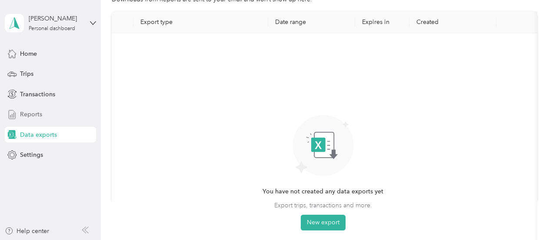
click at [24, 112] on span "Reports" at bounding box center [31, 114] width 22 height 9
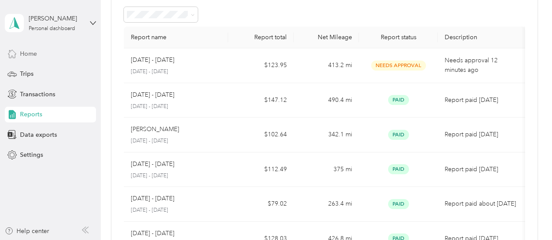
click at [24, 56] on span "Home" at bounding box center [28, 53] width 17 height 9
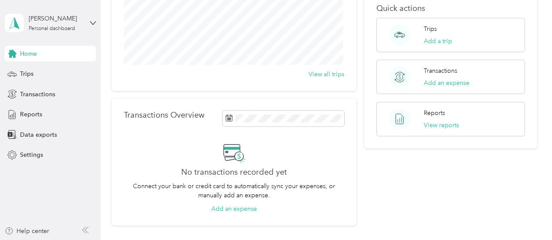
scroll to position [130, 0]
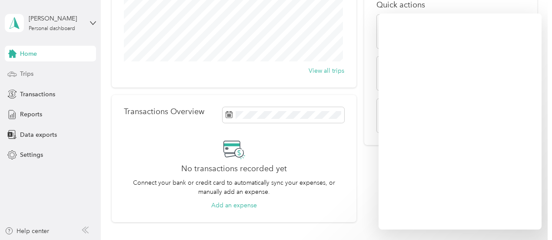
click at [27, 73] on span "Trips" at bounding box center [26, 73] width 13 height 9
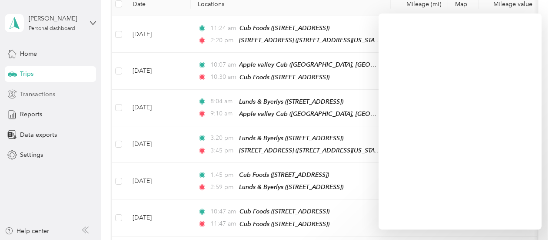
click at [27, 95] on span "Transactions" at bounding box center [37, 94] width 35 height 9
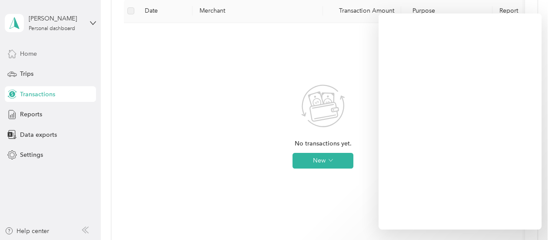
click at [24, 52] on span "Home" at bounding box center [28, 53] width 17 height 9
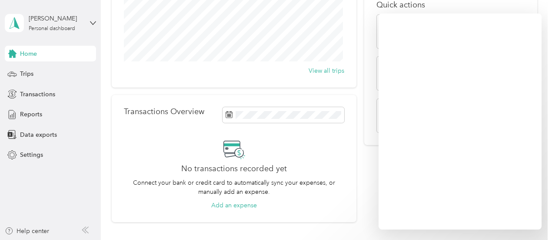
click at [373, 4] on div "Quick actions Trips Add a trip Transactions Add an expense Reports View reports" at bounding box center [450, 66] width 173 height 157
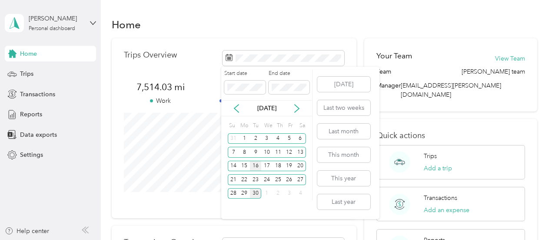
click at [258, 164] on div "16" at bounding box center [255, 165] width 11 height 11
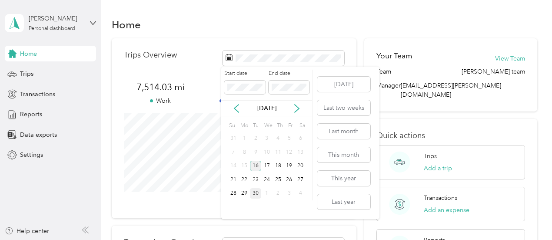
click at [256, 164] on div "16" at bounding box center [255, 165] width 11 height 11
click at [256, 188] on div "30" at bounding box center [255, 193] width 11 height 11
click at [257, 189] on div "30" at bounding box center [255, 193] width 11 height 11
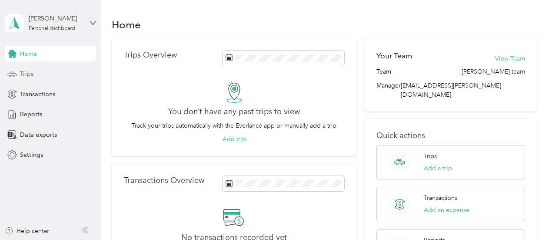
click at [17, 67] on div "Trips" at bounding box center [50, 74] width 91 height 16
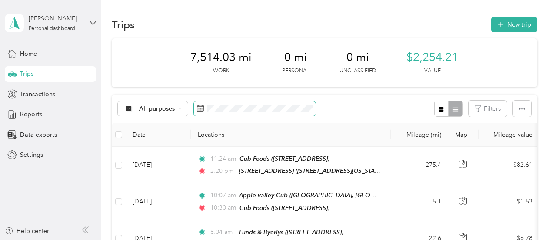
click at [202, 105] on icon at bounding box center [202, 104] width 0 height 1
click at [201, 107] on icon at bounding box center [200, 107] width 7 height 7
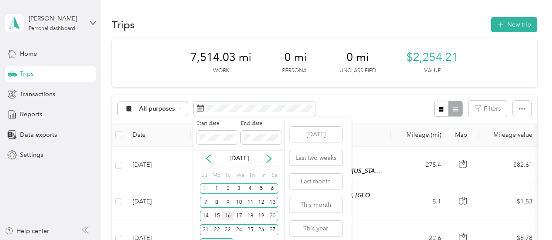
click at [228, 217] on div "16" at bounding box center [227, 215] width 11 height 11
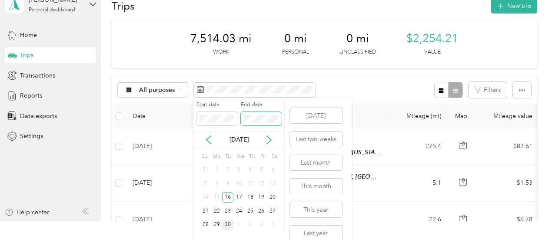
scroll to position [29, 0]
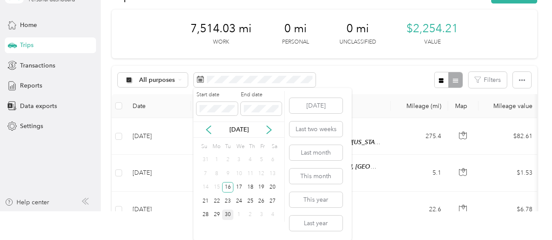
click at [231, 215] on div "30" at bounding box center [227, 214] width 11 height 11
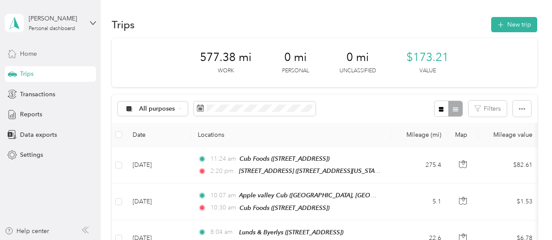
click at [66, 47] on div "Home" at bounding box center [50, 54] width 91 height 16
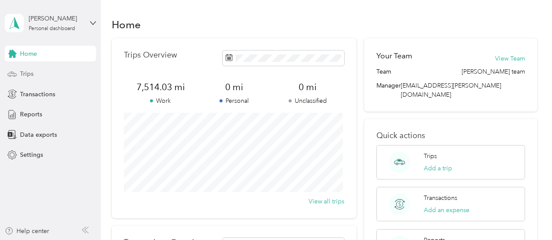
click at [28, 72] on span "Trips" at bounding box center [26, 73] width 13 height 9
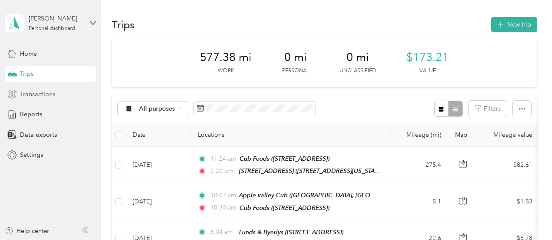
click at [31, 94] on span "Transactions" at bounding box center [37, 94] width 35 height 9
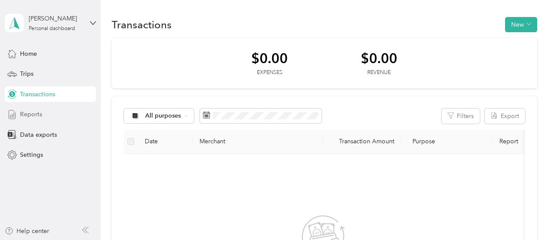
click at [37, 116] on span "Reports" at bounding box center [31, 114] width 22 height 9
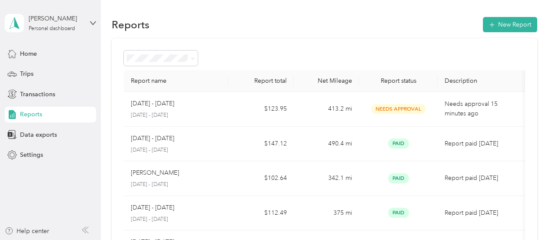
click at [151, 71] on span "All Reports" at bounding box center [145, 73] width 30 height 7
click at [165, 53] on span at bounding box center [161, 57] width 74 height 15
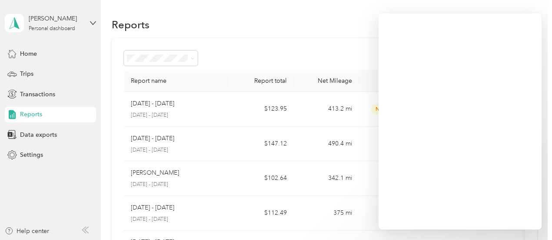
click at [38, 114] on span "Reports" at bounding box center [31, 114] width 22 height 9
click at [192, 55] on span at bounding box center [193, 57] width 4 height 7
click at [190, 57] on span at bounding box center [191, 57] width 7 height 9
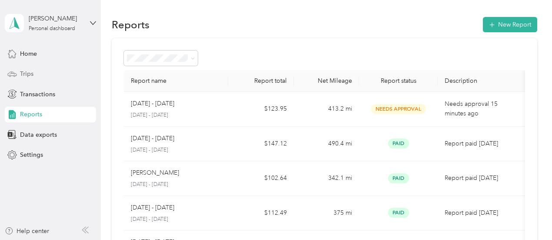
click at [31, 73] on span "Trips" at bounding box center [26, 73] width 13 height 9
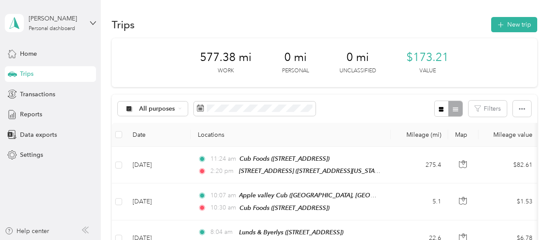
click at [508, 133] on th "Mileage value" at bounding box center [509, 135] width 61 height 24
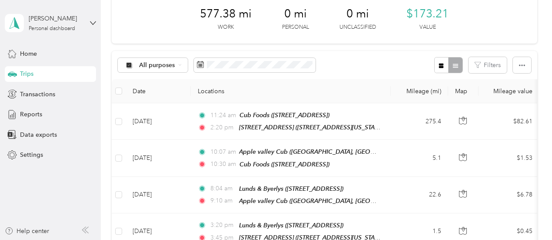
scroll to position [87, 0]
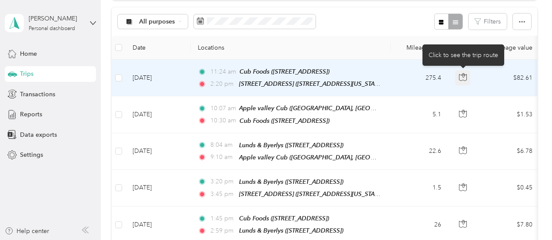
click at [464, 73] on icon "button" at bounding box center [463, 75] width 3 height 4
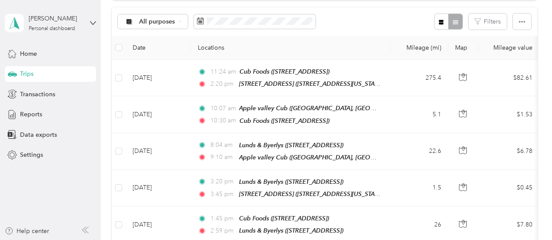
click at [525, 48] on th "Mileage value" at bounding box center [509, 48] width 61 height 24
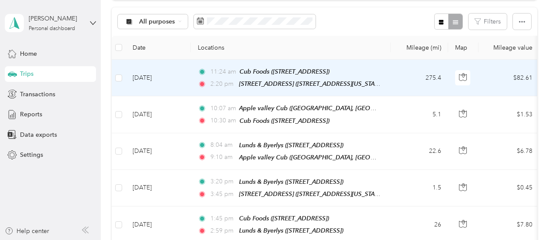
click at [519, 74] on td "$82.61" at bounding box center [509, 78] width 61 height 37
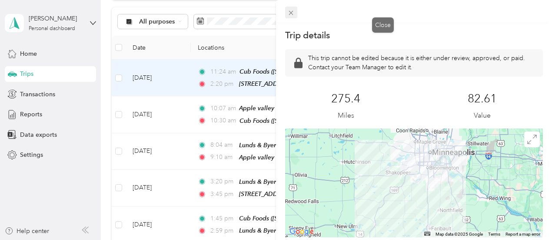
click at [297, 13] on span at bounding box center [291, 13] width 12 height 12
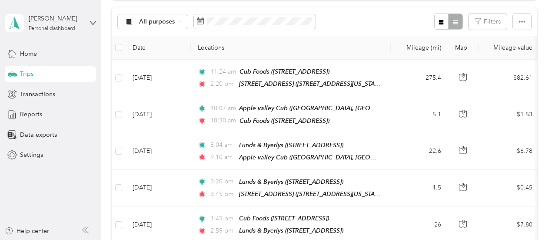
click at [519, 47] on th "Mileage value" at bounding box center [509, 48] width 61 height 24
drag, startPoint x: 519, startPoint y: 47, endPoint x: 423, endPoint y: 30, distance: 97.2
click at [423, 30] on div "All purposes Filters" at bounding box center [325, 21] width 426 height 28
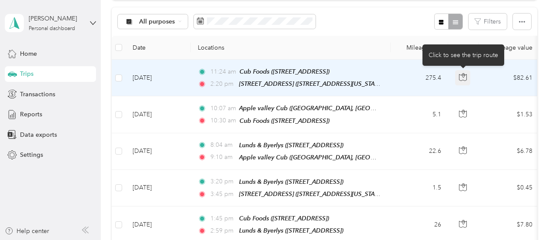
click at [462, 76] on icon "button" at bounding box center [463, 77] width 8 height 8
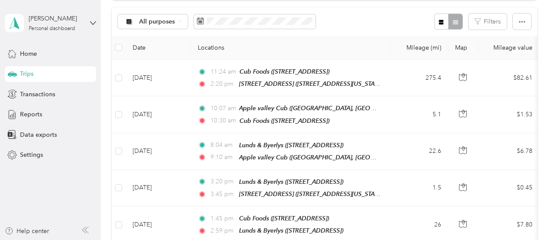
click at [394, 36] on th "Mileage (mi)" at bounding box center [419, 48] width 57 height 24
click at [514, 50] on th "Mileage value" at bounding box center [509, 48] width 61 height 24
click at [521, 46] on th "Mileage value" at bounding box center [509, 48] width 61 height 24
drag, startPoint x: 521, startPoint y: 46, endPoint x: 411, endPoint y: 21, distance: 112.3
click at [411, 21] on div "All purposes Filters" at bounding box center [325, 21] width 426 height 28
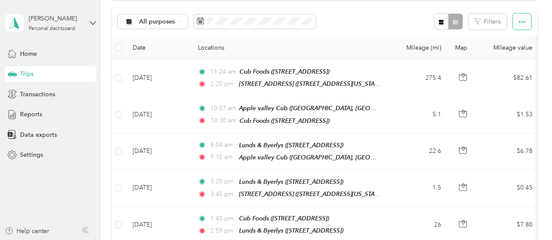
click at [523, 20] on icon "button" at bounding box center [522, 22] width 6 height 6
click at [407, 23] on div "All purposes Filters" at bounding box center [325, 21] width 426 height 28
click at [513, 54] on span "Export" at bounding box center [507, 52] width 18 height 7
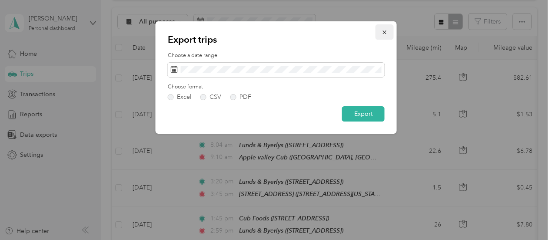
click at [386, 32] on icon "button" at bounding box center [385, 32] width 6 height 6
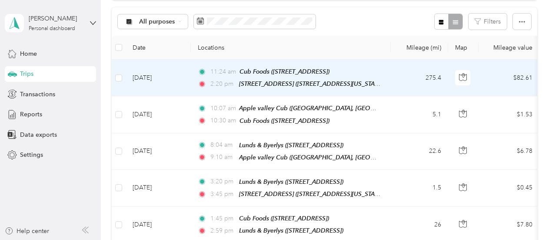
click at [521, 73] on td "$82.61" at bounding box center [509, 78] width 61 height 37
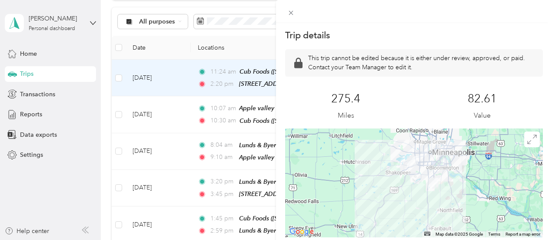
click at [349, 27] on div "Trip details This trip cannot be edited because it is either under review, appr…" at bounding box center [276, 120] width 552 height 240
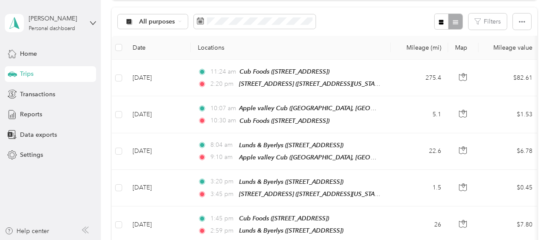
drag, startPoint x: 525, startPoint y: 45, endPoint x: 346, endPoint y: 47, distance: 179.2
click at [346, 47] on th "Locations" at bounding box center [291, 48] width 200 height 24
click at [416, 47] on th "Mileage (mi)" at bounding box center [419, 48] width 57 height 24
drag, startPoint x: 439, startPoint y: 48, endPoint x: 369, endPoint y: 12, distance: 78.6
click at [369, 12] on div "All purposes Filters" at bounding box center [325, 21] width 426 height 28
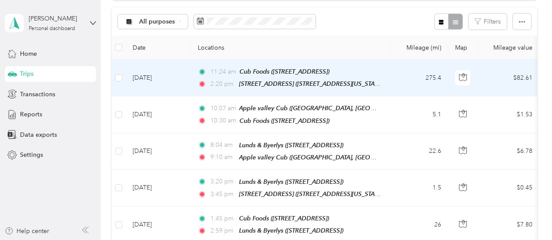
click at [436, 78] on td "275.4" at bounding box center [419, 78] width 57 height 37
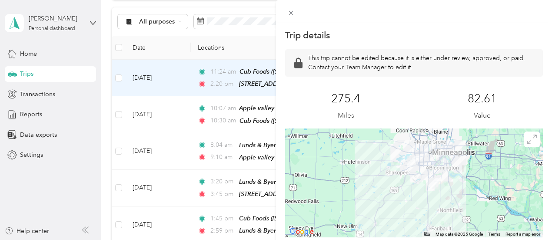
click at [345, 39] on div "Trip details This trip cannot be edited because it is either under review, appr…" at bounding box center [276, 120] width 552 height 240
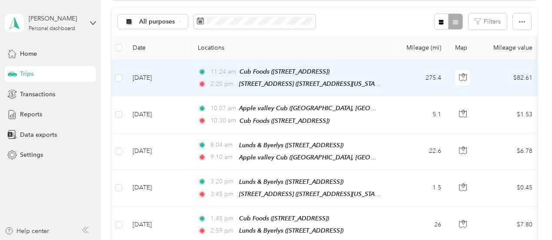
drag, startPoint x: 438, startPoint y: 76, endPoint x: 388, endPoint y: 25, distance: 71.0
click at [388, 25] on div "All purposes Filters" at bounding box center [325, 21] width 426 height 28
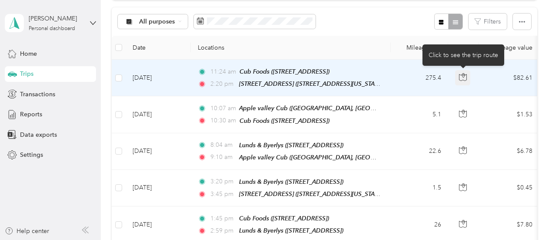
click at [462, 73] on icon "button" at bounding box center [463, 77] width 8 height 8
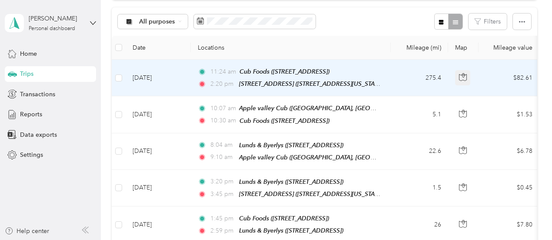
click at [462, 73] on icon "button" at bounding box center [463, 77] width 8 height 8
click at [407, 61] on td "275.4" at bounding box center [419, 78] width 57 height 37
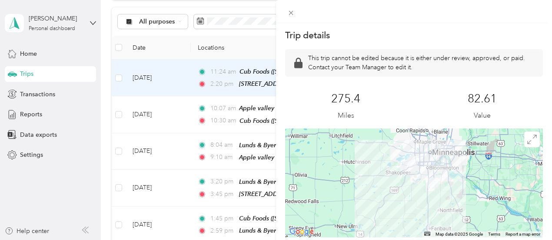
click at [356, 32] on div "Trip details This trip cannot be edited because it is either under review, appr…" at bounding box center [276, 120] width 552 height 240
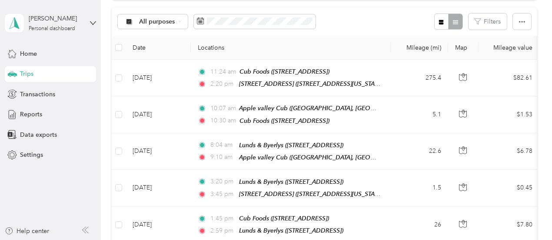
click at [418, 45] on th "Mileage (mi)" at bounding box center [419, 48] width 57 height 24
drag, startPoint x: 418, startPoint y: 45, endPoint x: 511, endPoint y: 48, distance: 93.1
click at [511, 48] on th "Mileage value" at bounding box center [509, 48] width 61 height 24
click at [526, 48] on th "Mileage value" at bounding box center [509, 48] width 61 height 24
click at [31, 114] on span "Reports" at bounding box center [31, 114] width 22 height 9
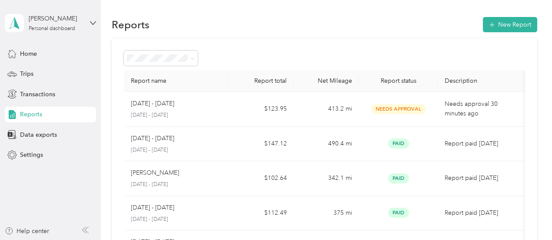
click at [345, 80] on th "Net Mileage" at bounding box center [326, 81] width 65 height 22
drag, startPoint x: 345, startPoint y: 80, endPoint x: 323, endPoint y: 46, distance: 40.3
click at [38, 93] on span "Transactions" at bounding box center [37, 94] width 35 height 9
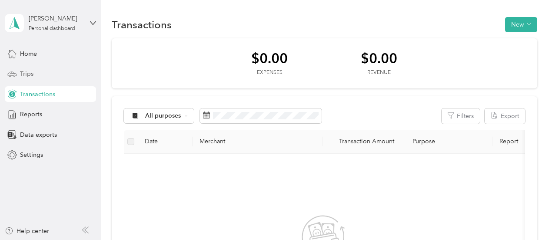
click at [38, 73] on div "Trips" at bounding box center [50, 74] width 91 height 16
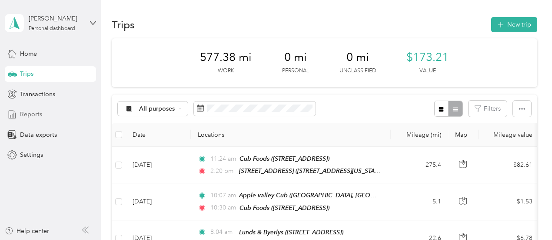
click at [40, 113] on span "Reports" at bounding box center [31, 114] width 22 height 9
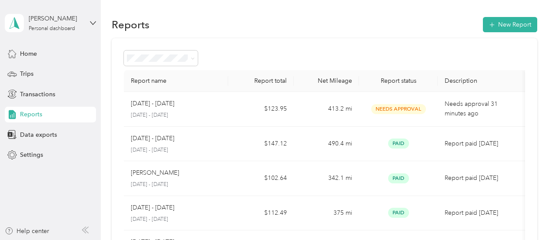
click at [337, 80] on th "Net Mileage" at bounding box center [326, 81] width 65 height 22
click at [327, 80] on th "Net Mileage" at bounding box center [326, 81] width 65 height 22
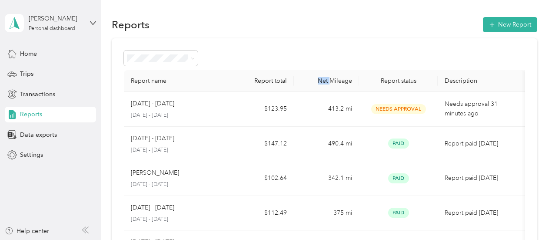
click at [327, 80] on th "Net Mileage" at bounding box center [326, 81] width 65 height 22
drag, startPoint x: 327, startPoint y: 80, endPoint x: 360, endPoint y: 51, distance: 43.8
click at [360, 51] on div at bounding box center [324, 57] width 401 height 15
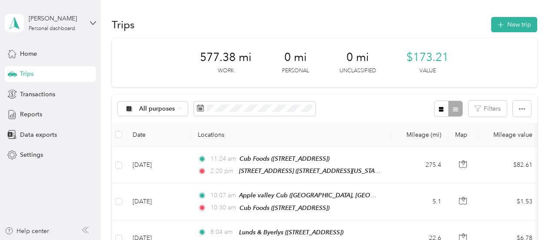
click at [31, 72] on span "Trips" at bounding box center [26, 73] width 13 height 9
click at [32, 91] on span "Transactions" at bounding box center [37, 94] width 35 height 9
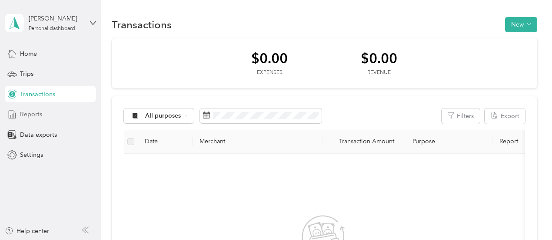
click at [33, 114] on span "Reports" at bounding box center [31, 114] width 22 height 9
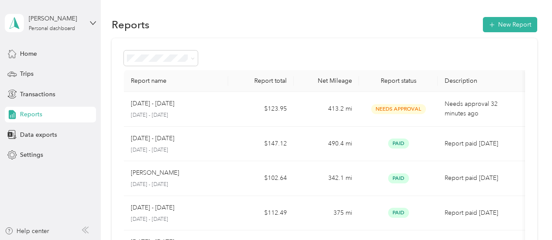
click at [397, 79] on div "Report status" at bounding box center [398, 80] width 65 height 7
drag, startPoint x: 397, startPoint y: 79, endPoint x: 388, endPoint y: 54, distance: 26.3
click at [388, 54] on div at bounding box center [324, 57] width 401 height 15
click at [369, 79] on div "Report status" at bounding box center [398, 80] width 65 height 7
click at [357, 82] on th "Net Mileage" at bounding box center [326, 81] width 65 height 22
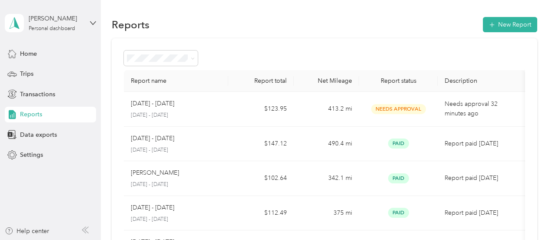
click at [309, 81] on th "Net Mileage" at bounding box center [326, 81] width 65 height 22
click at [331, 80] on th "Net Mileage" at bounding box center [326, 81] width 65 height 22
drag, startPoint x: 331, startPoint y: 80, endPoint x: 309, endPoint y: 51, distance: 36.5
click at [309, 51] on div at bounding box center [324, 57] width 401 height 15
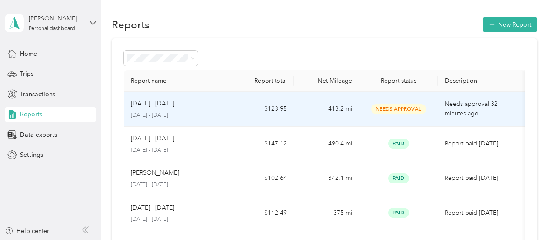
click at [169, 103] on p "[DATE] - [DATE]" at bounding box center [152, 104] width 43 height 10
